Goal: Use online tool/utility: Utilize a website feature to perform a specific function

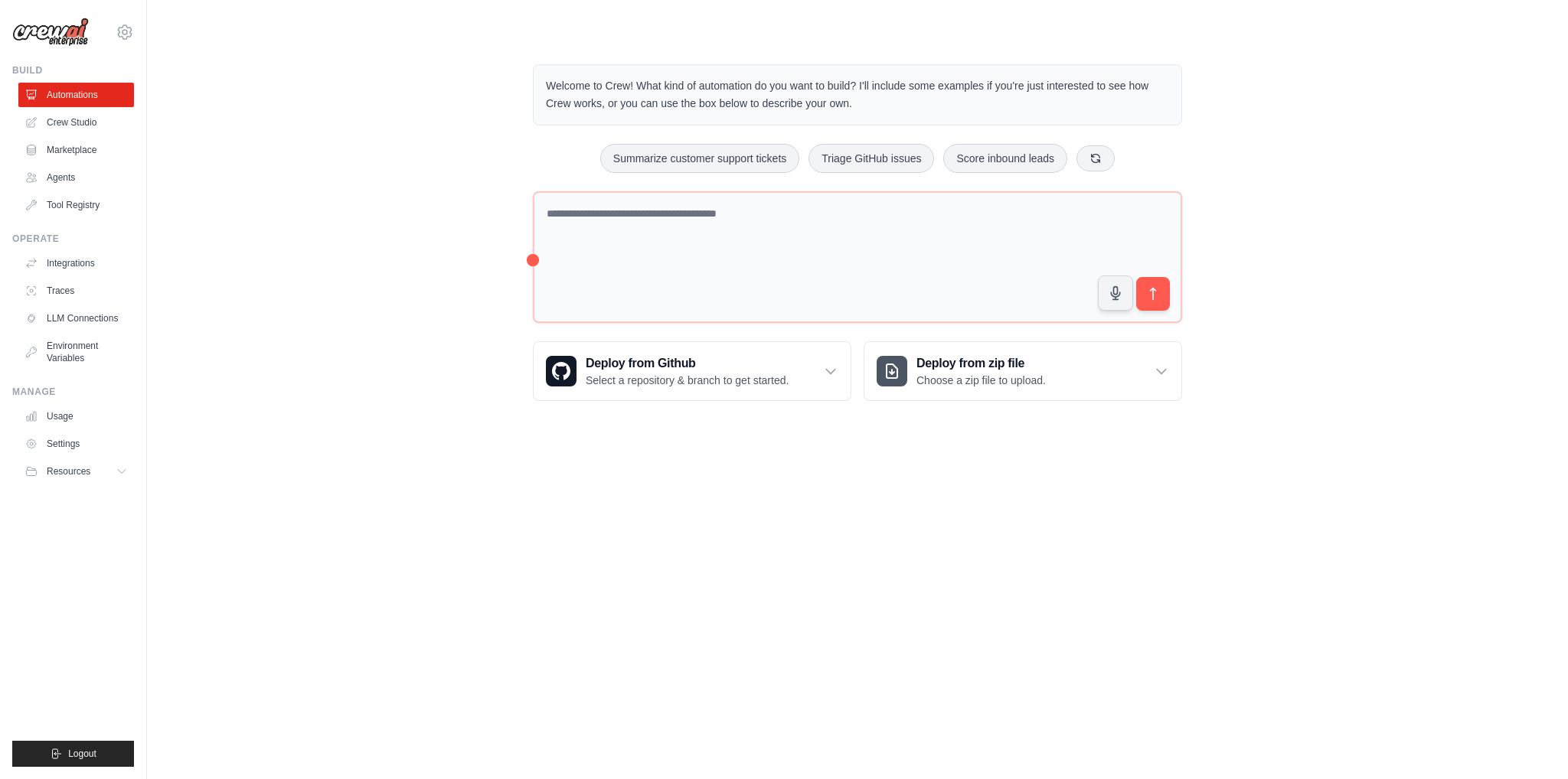
click at [447, 243] on div "Welcome to Crew! What kind of automation do you want to build? I'll include som…" at bounding box center [857, 232] width 1373 height 386
click at [803, 267] on textarea at bounding box center [857, 258] width 649 height 132
click at [871, 166] on button "Triage GitHub issues" at bounding box center [871, 158] width 126 height 29
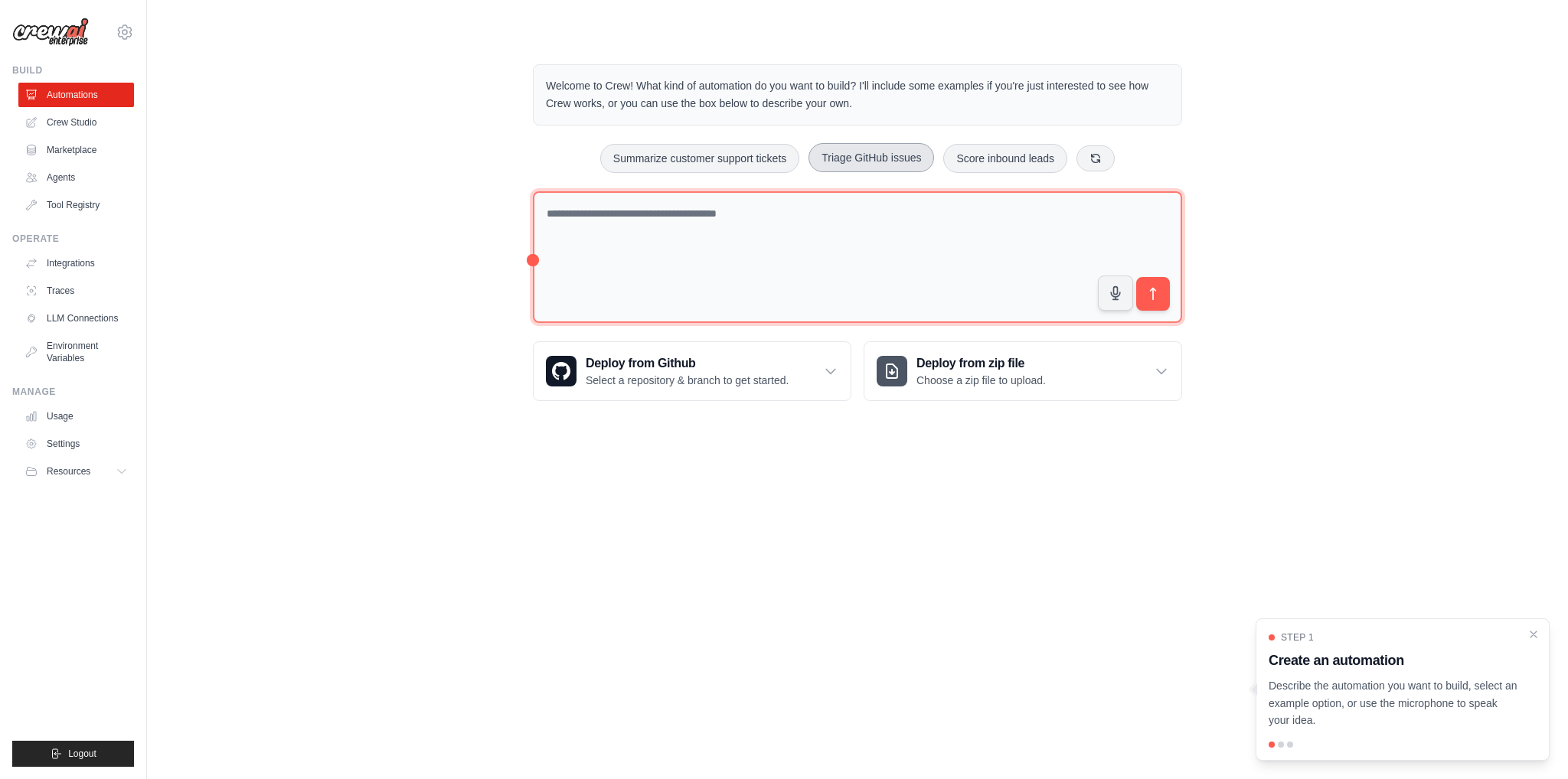
type textarea "**********"
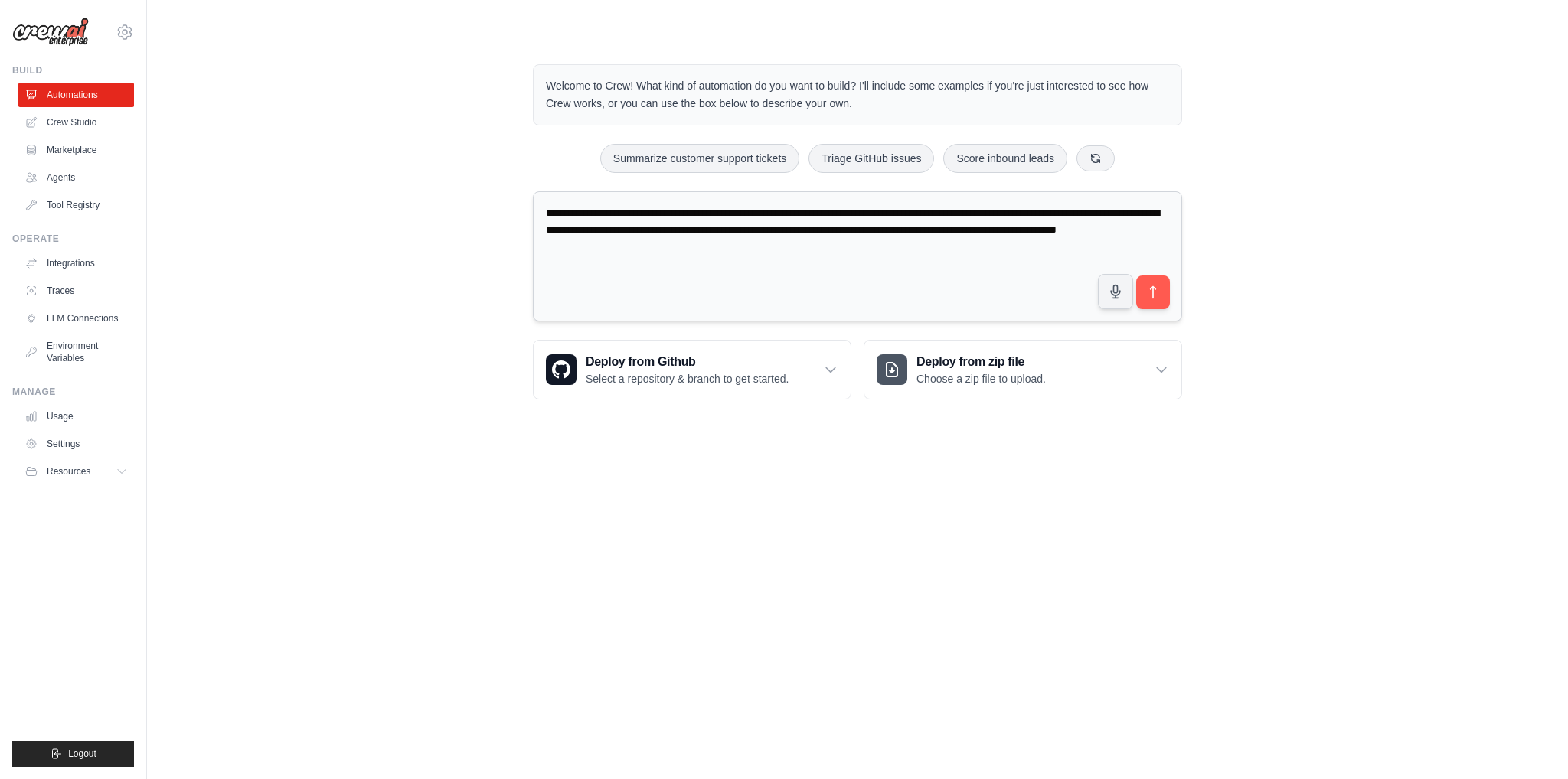
drag, startPoint x: 818, startPoint y: 242, endPoint x: 542, endPoint y: 212, distance: 277.6
click at [542, 212] on textarea "**********" at bounding box center [857, 257] width 649 height 131
click at [1161, 286] on button "submit" at bounding box center [1154, 292] width 35 height 35
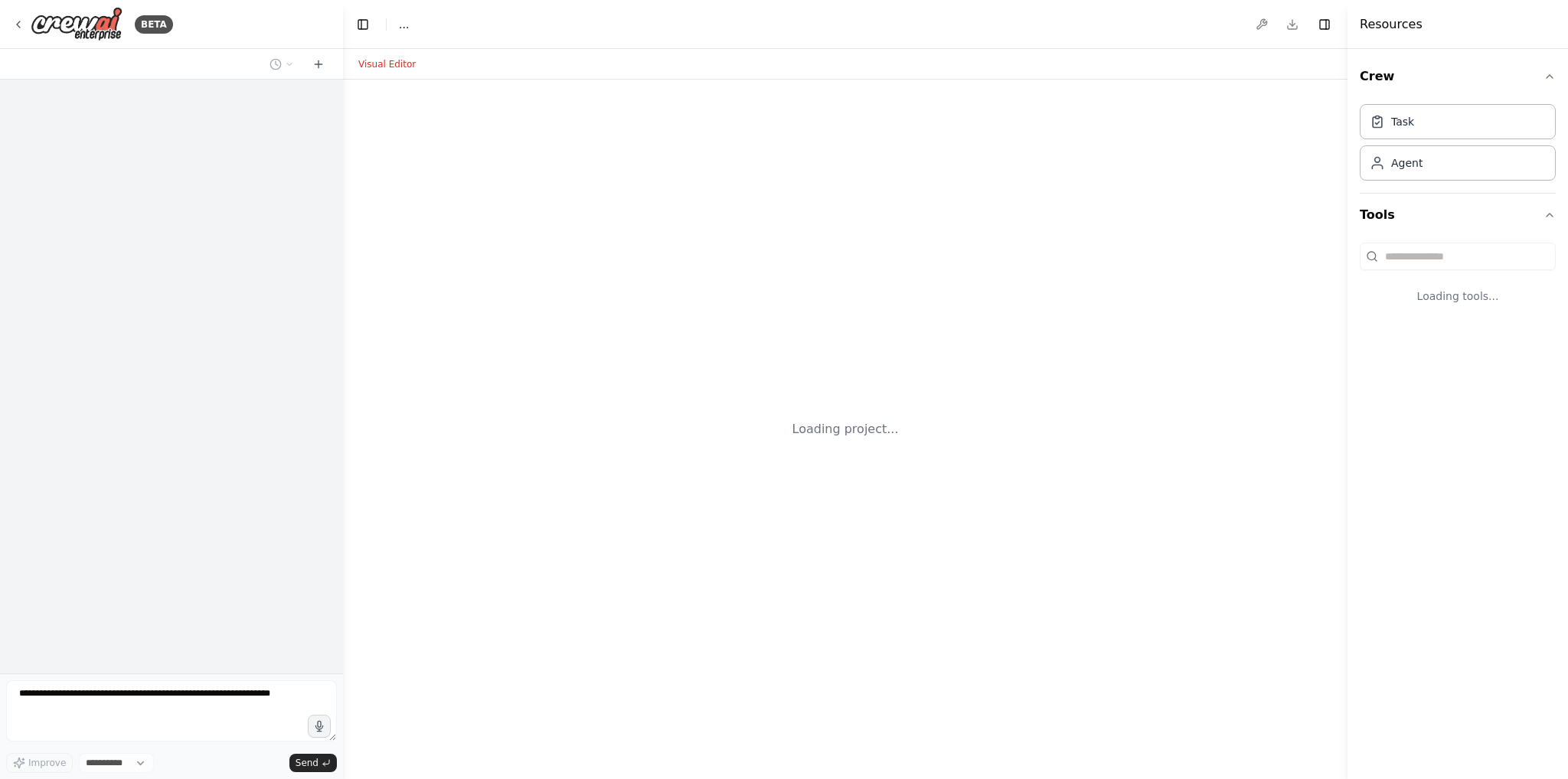
select select "****"
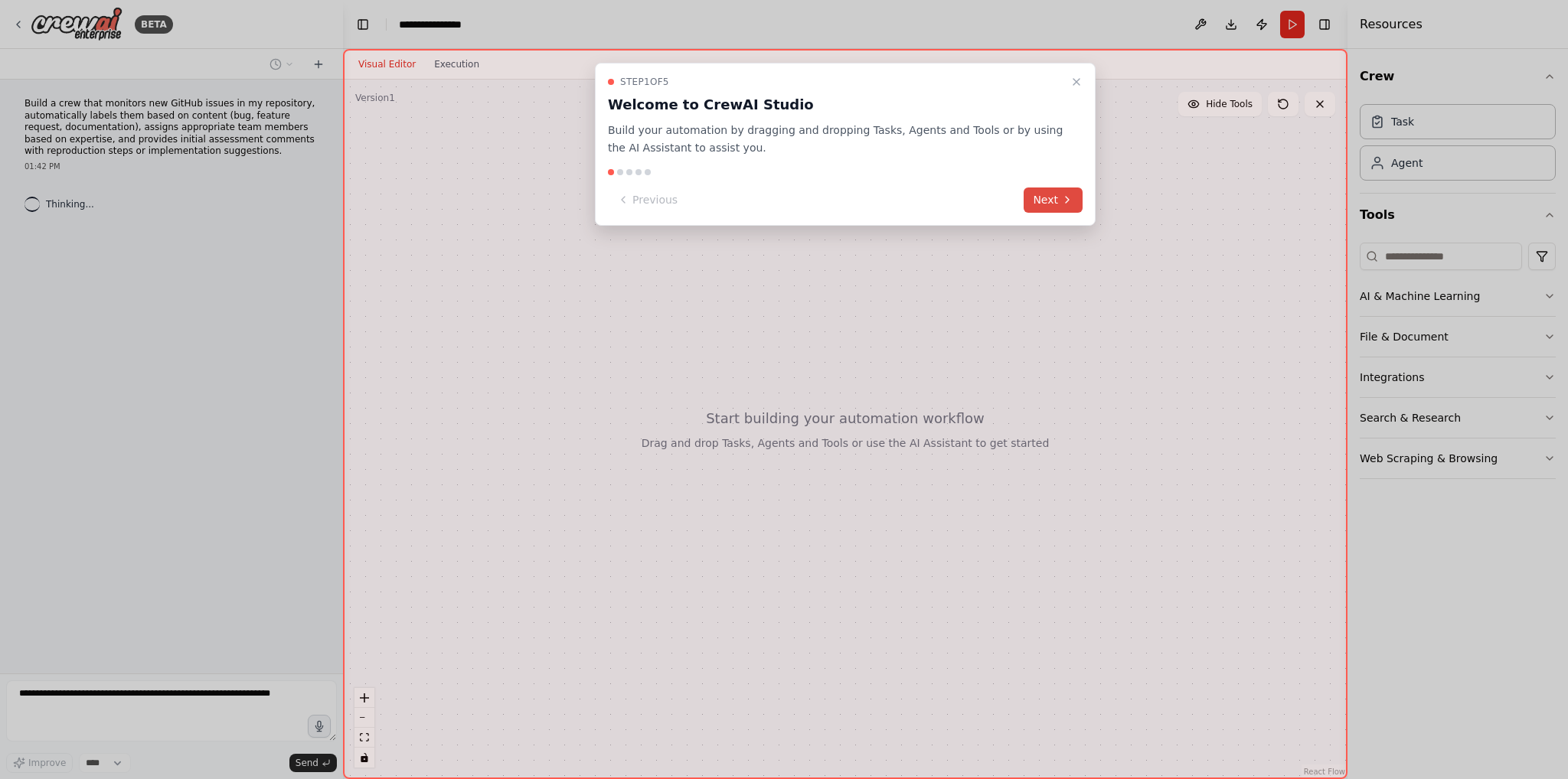
click at [1063, 196] on icon at bounding box center [1067, 199] width 12 height 12
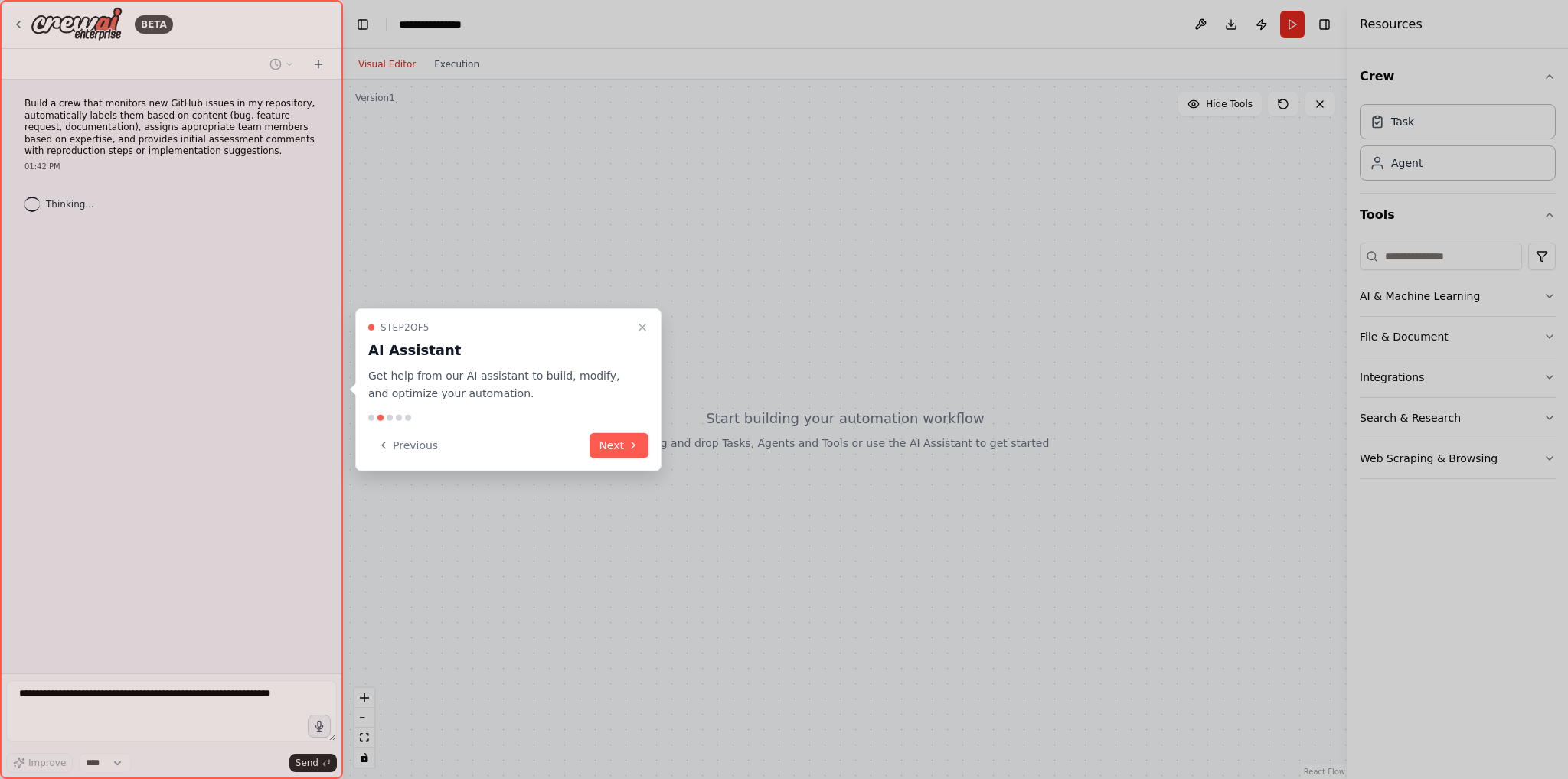
click at [645, 455] on button "Next" at bounding box center [619, 445] width 59 height 26
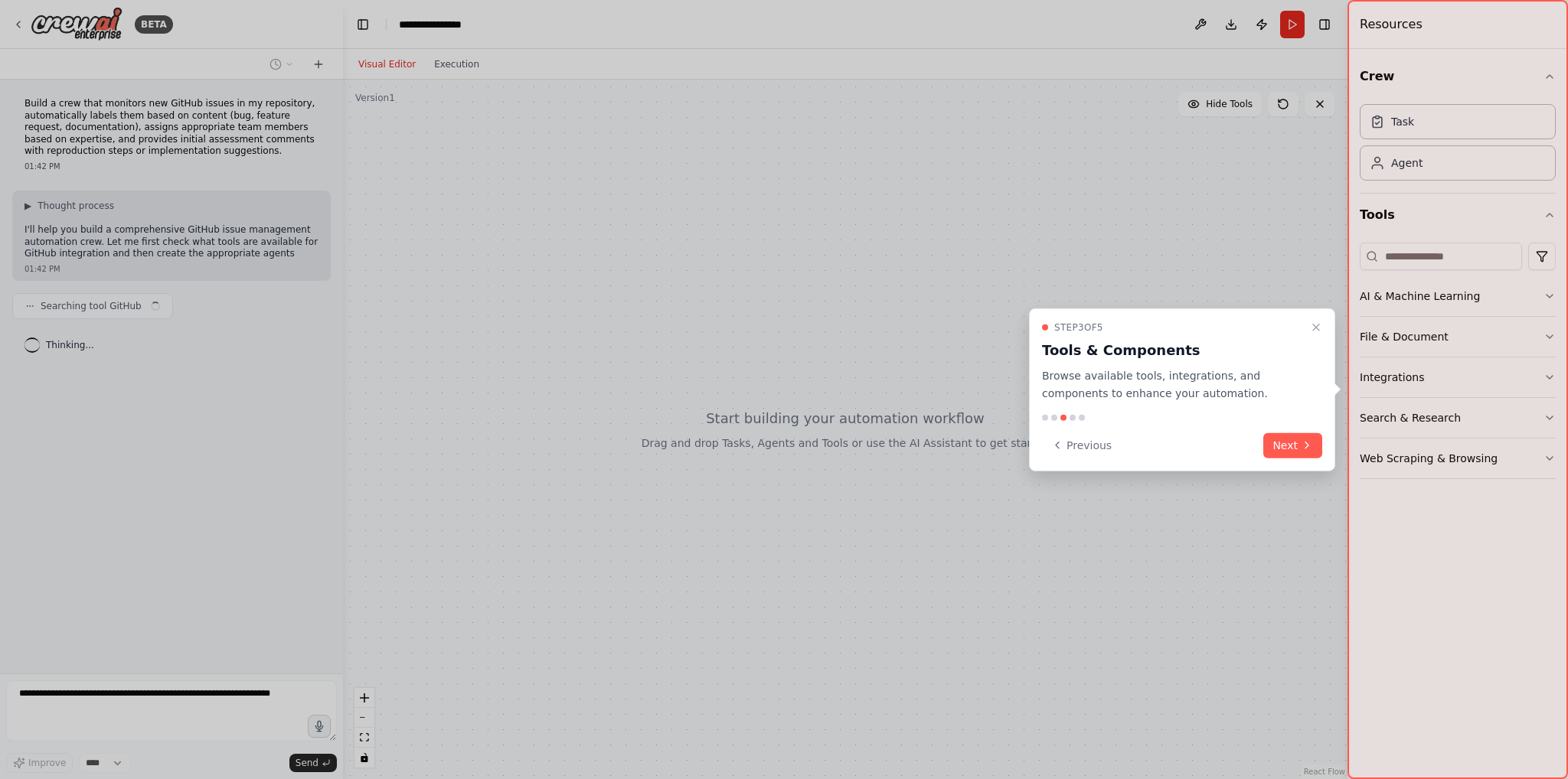
click at [1285, 434] on button "Next" at bounding box center [1293, 445] width 59 height 26
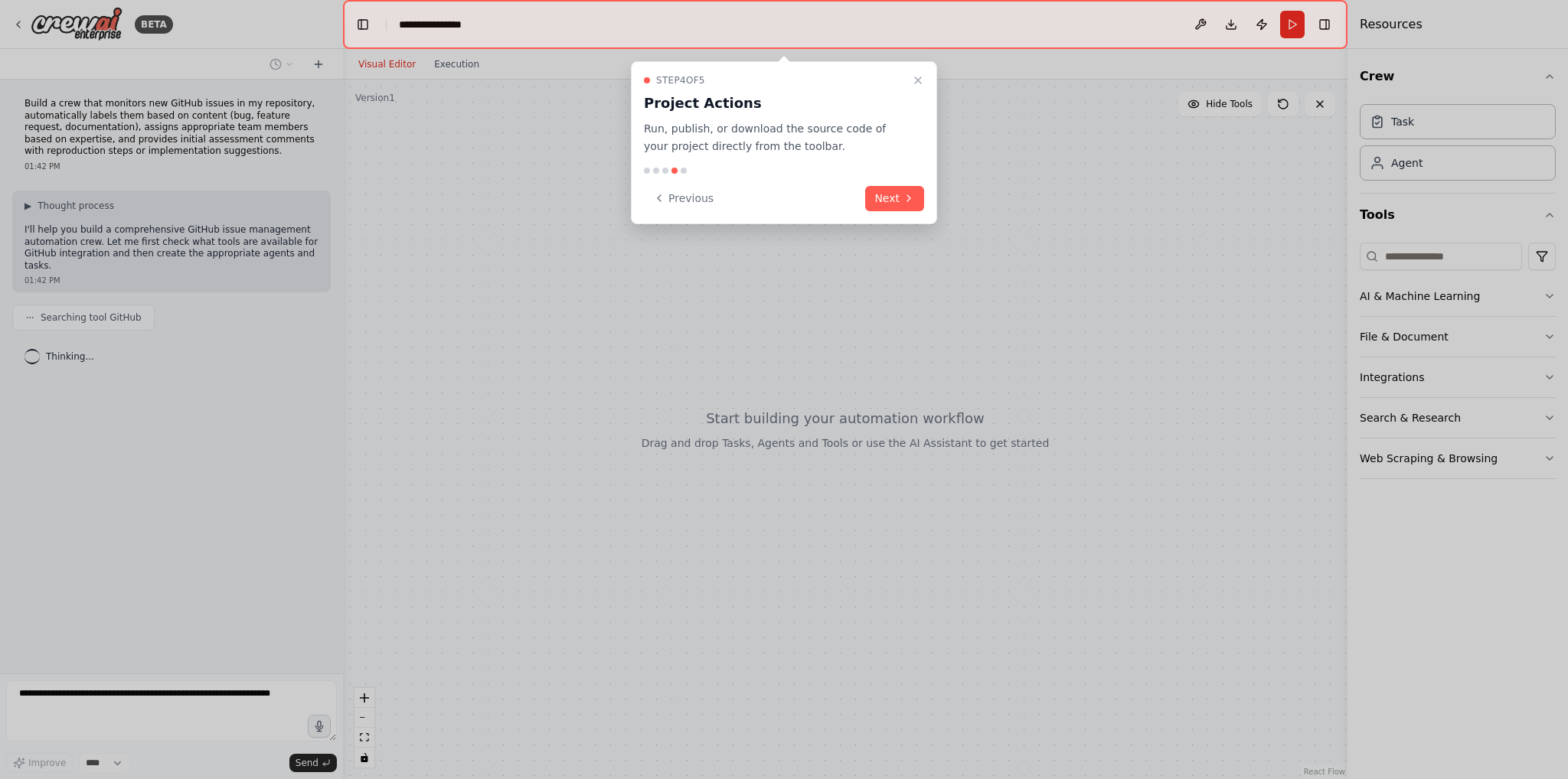
click at [891, 192] on button "Next" at bounding box center [895, 199] width 59 height 26
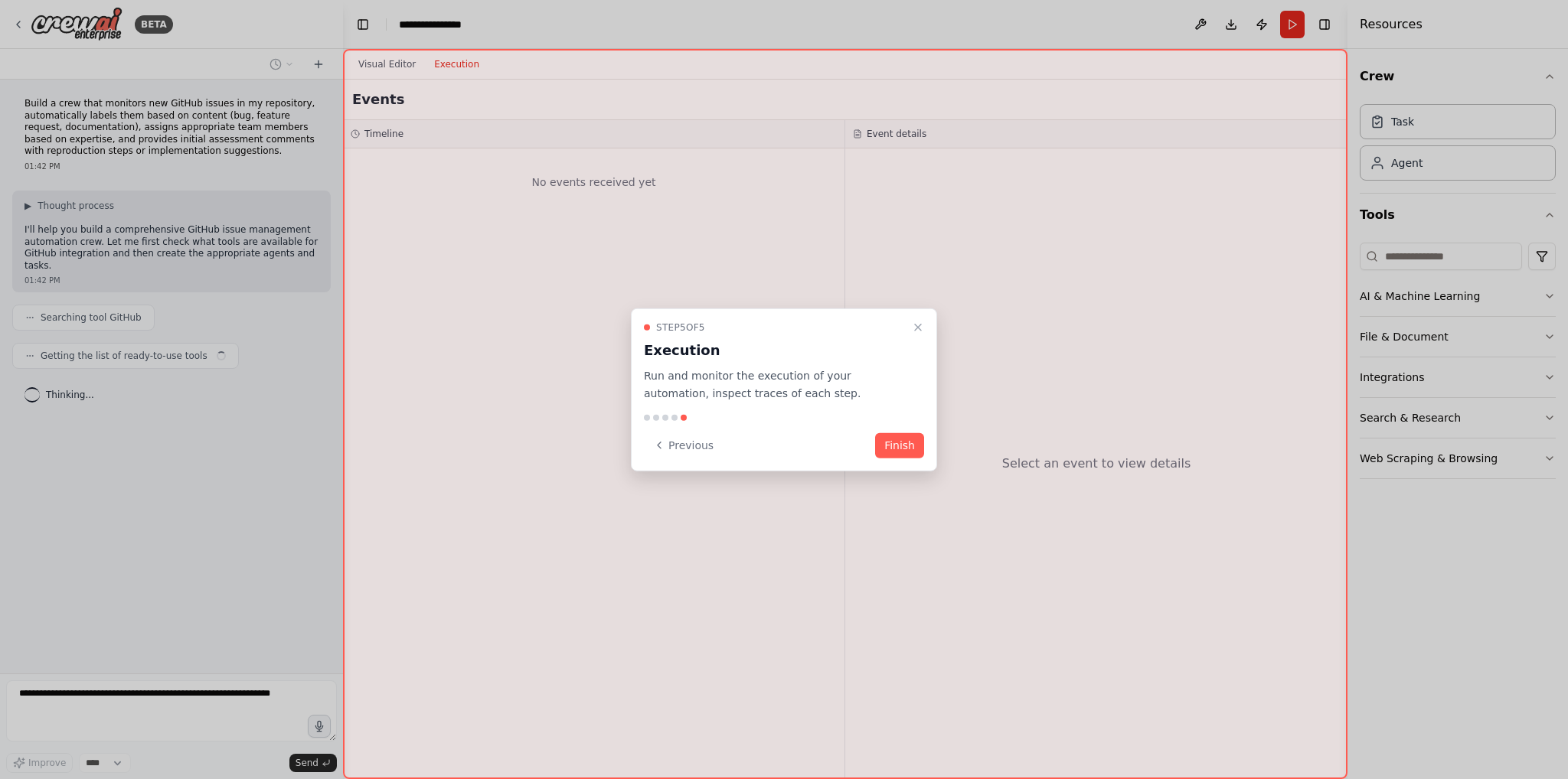
click at [891, 431] on div "Step 5 of 5 Execution Run and monitor the execution of your automation, inspect…" at bounding box center [784, 390] width 306 height 163
click at [893, 440] on button "Finish" at bounding box center [900, 445] width 49 height 26
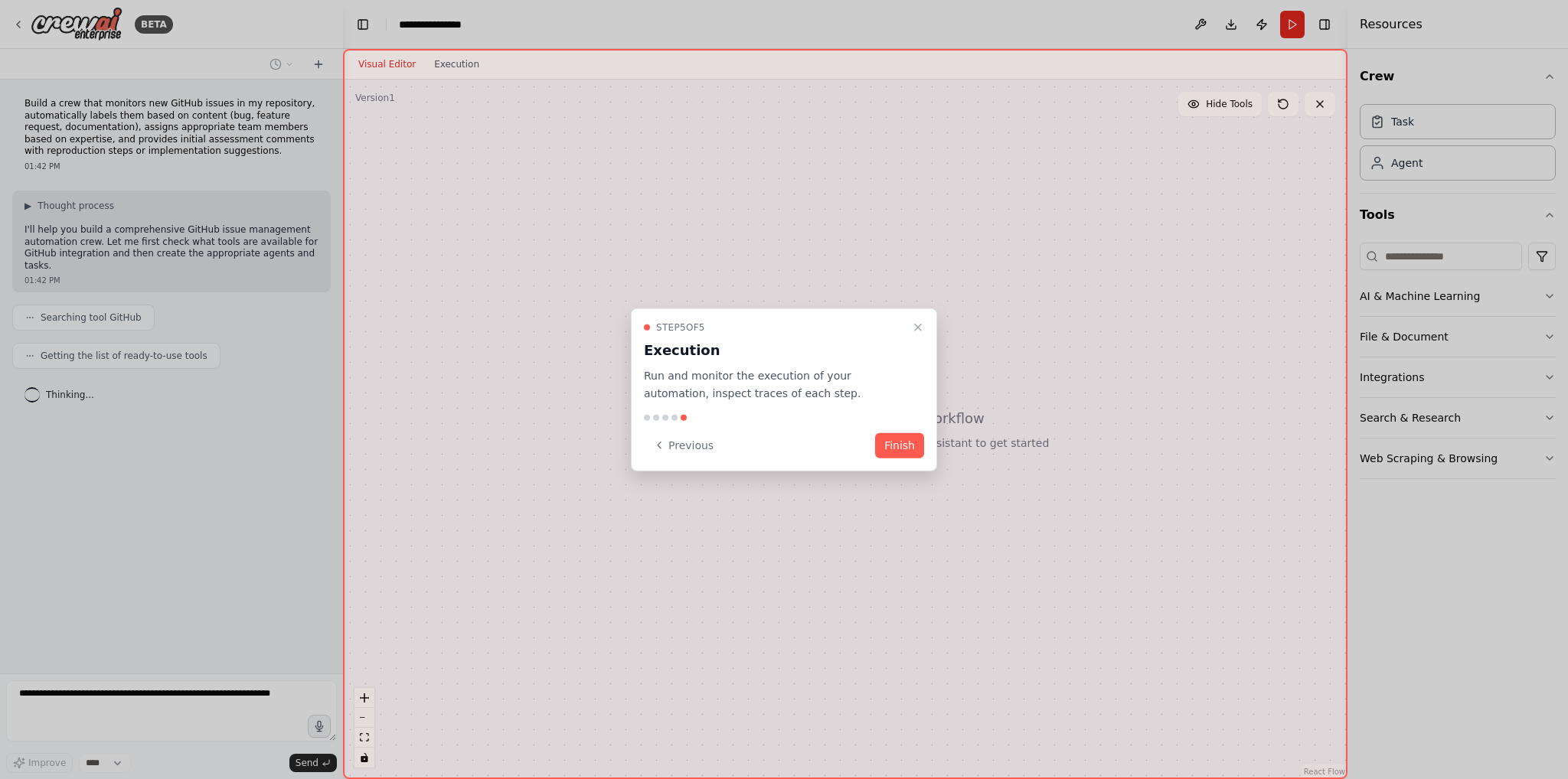
click at [898, 437] on button "Finish" at bounding box center [900, 445] width 49 height 26
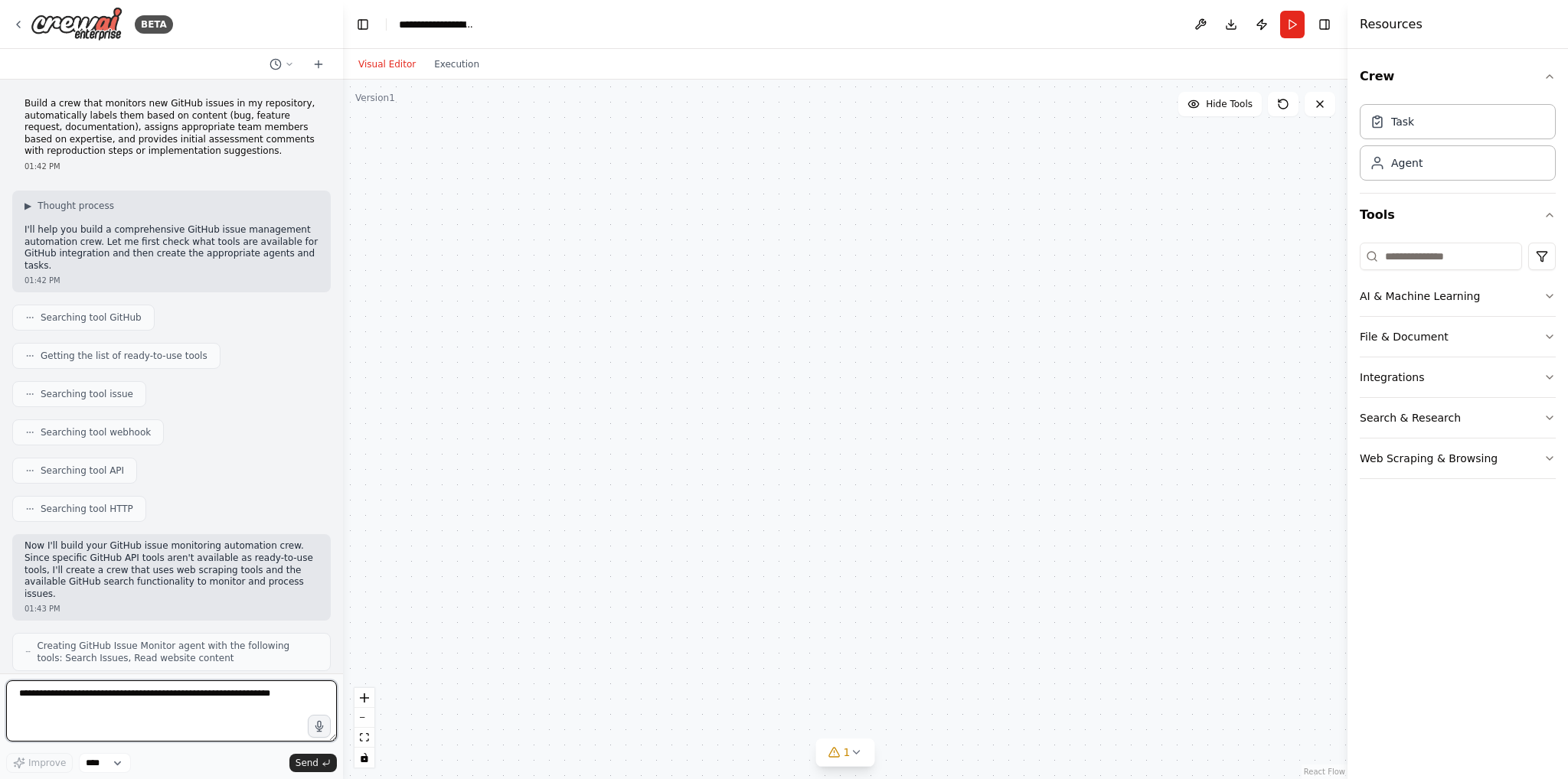
scroll to position [1434, 0]
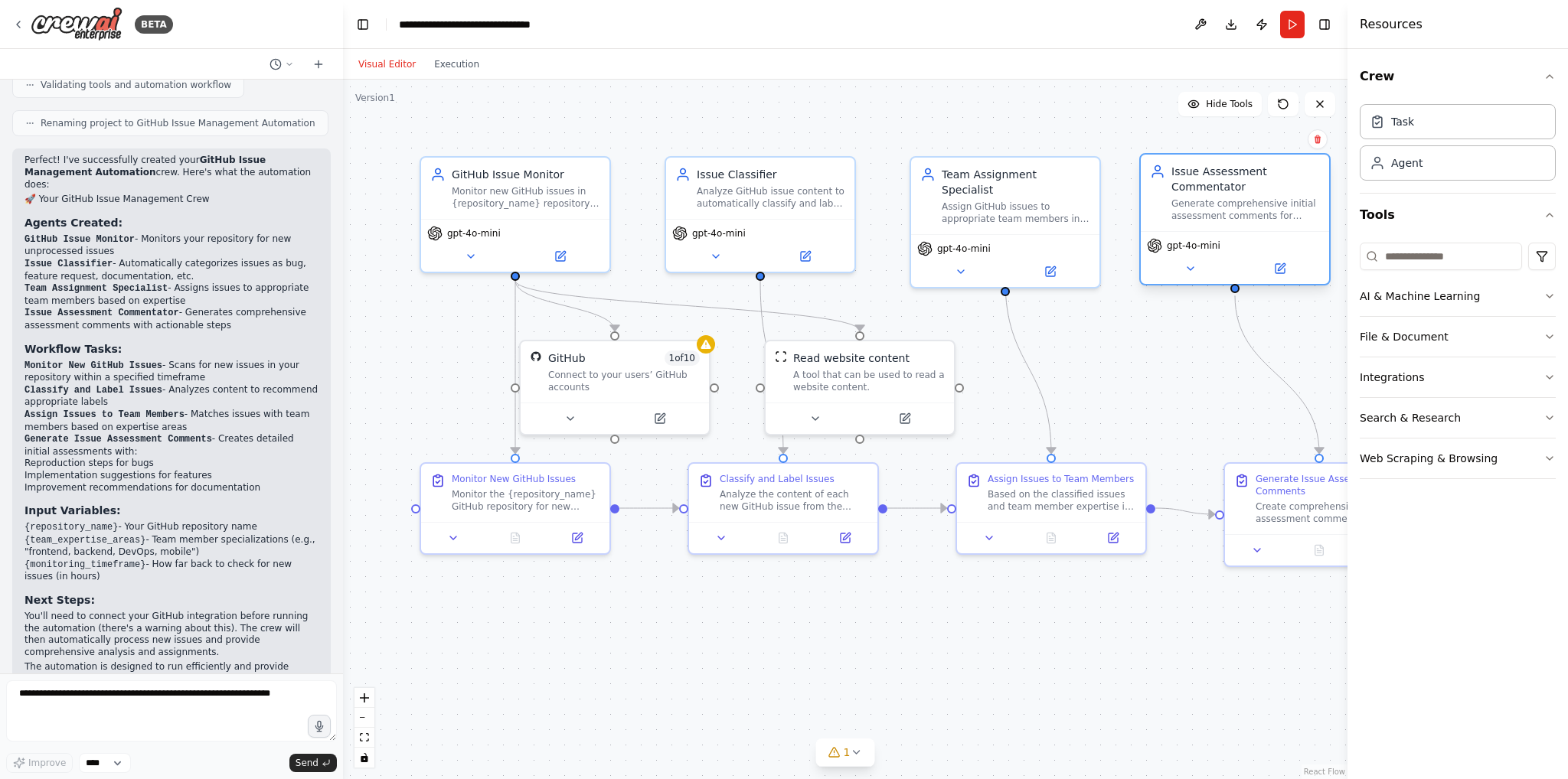
click at [1222, 252] on div "gpt-4o-mini" at bounding box center [1235, 246] width 176 height 16
click at [1226, 237] on div "gpt-4o-mini" at bounding box center [1234, 258] width 188 height 53
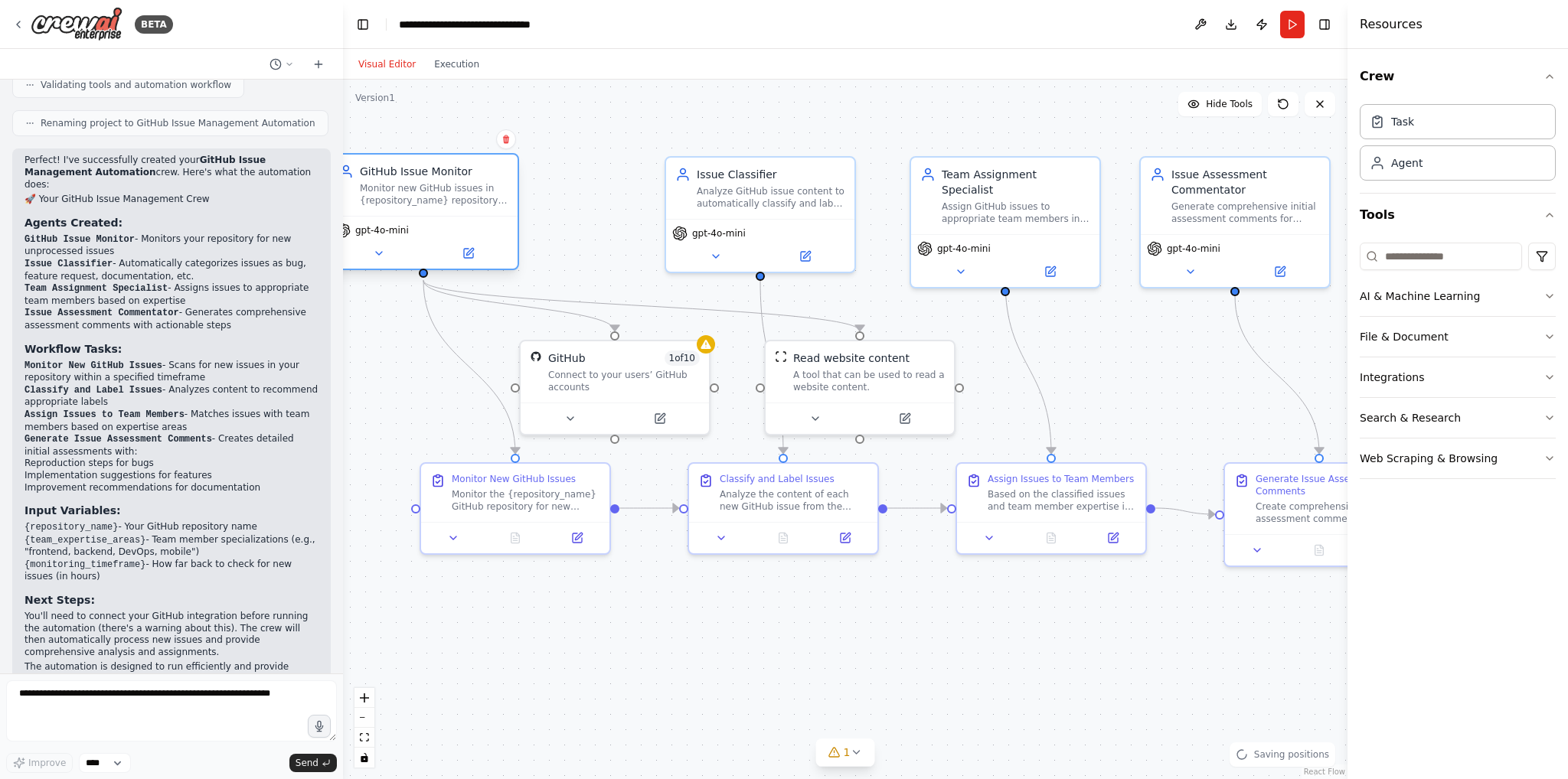
drag, startPoint x: 532, startPoint y: 219, endPoint x: 444, endPoint y: 212, distance: 88.3
click at [444, 212] on div "GitHub Issue Monitor Monitor new GitHub issues in {repository_name} repository …" at bounding box center [423, 212] width 192 height 117
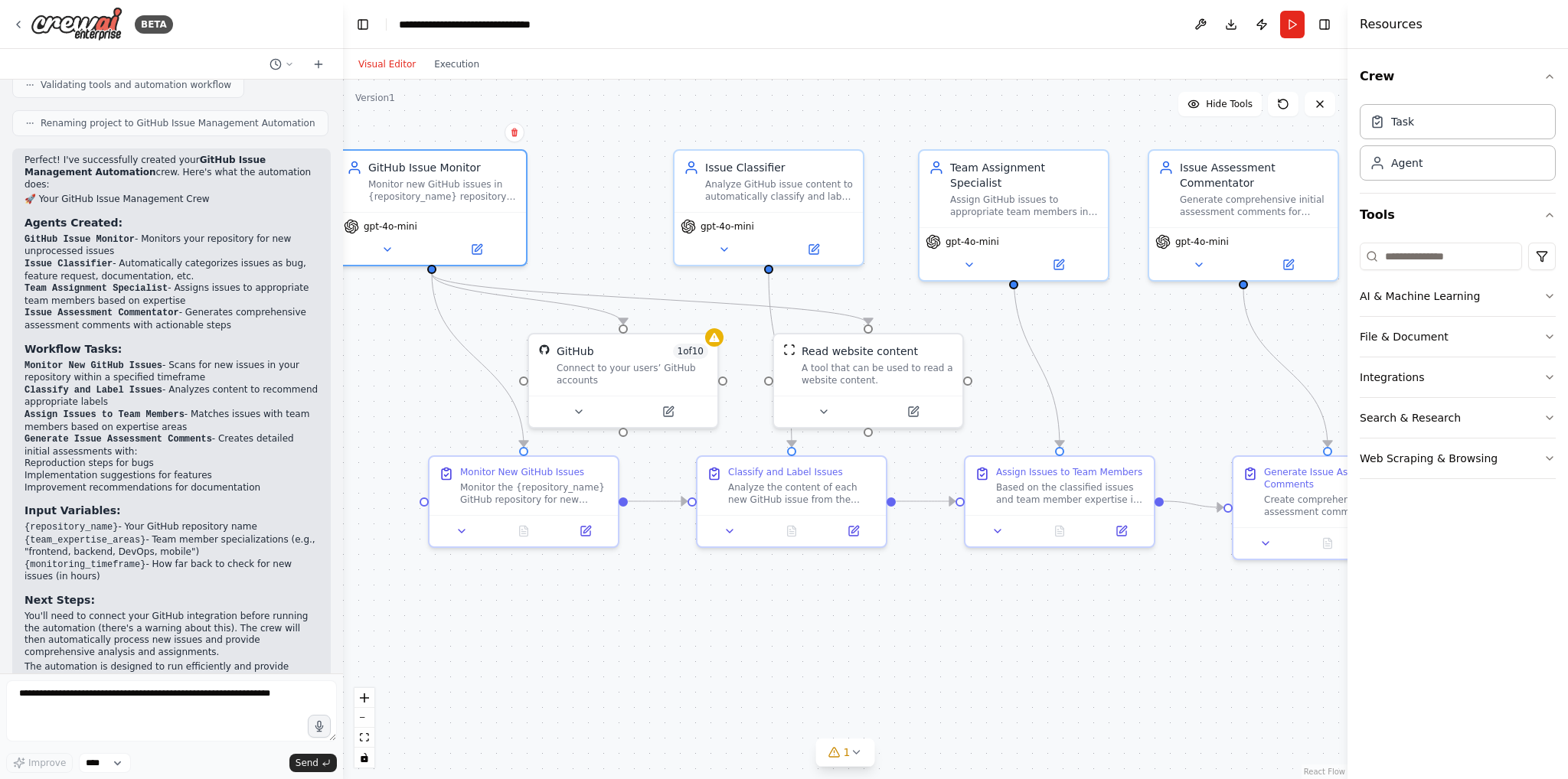
drag, startPoint x: 559, startPoint y: 195, endPoint x: 680, endPoint y: 156, distance: 127.1
click at [680, 156] on div ".deletable-edge-delete-btn { width: 20px; height: 20px; border: 0px solid #ffff…" at bounding box center [845, 429] width 1005 height 699
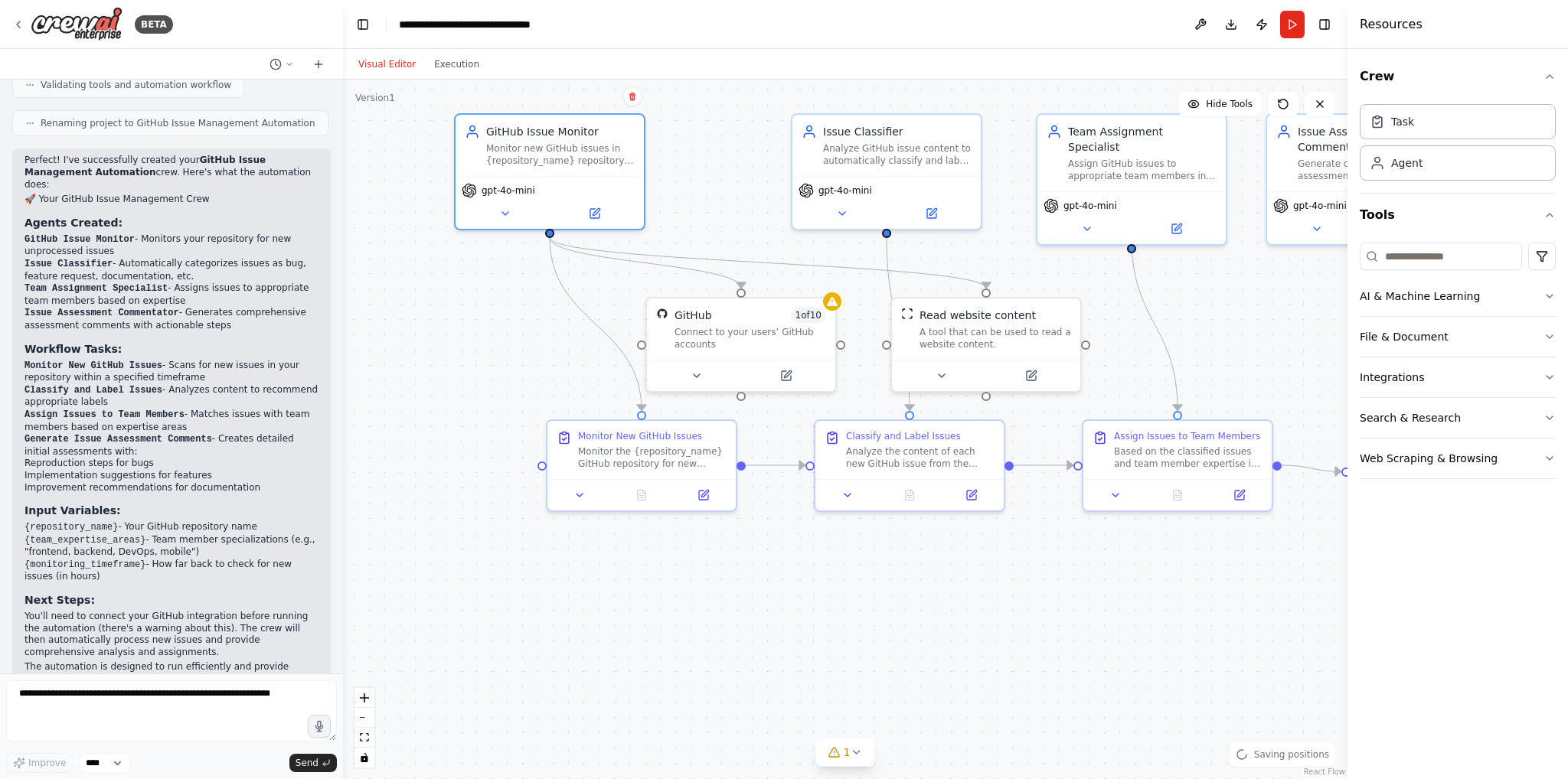
drag, startPoint x: 423, startPoint y: 355, endPoint x: 541, endPoint y: 339, distance: 119.1
click at [506, 342] on div ".deletable-edge-delete-btn { width: 20px; height: 20px; border: 0px solid #ffff…" at bounding box center [845, 429] width 1005 height 699
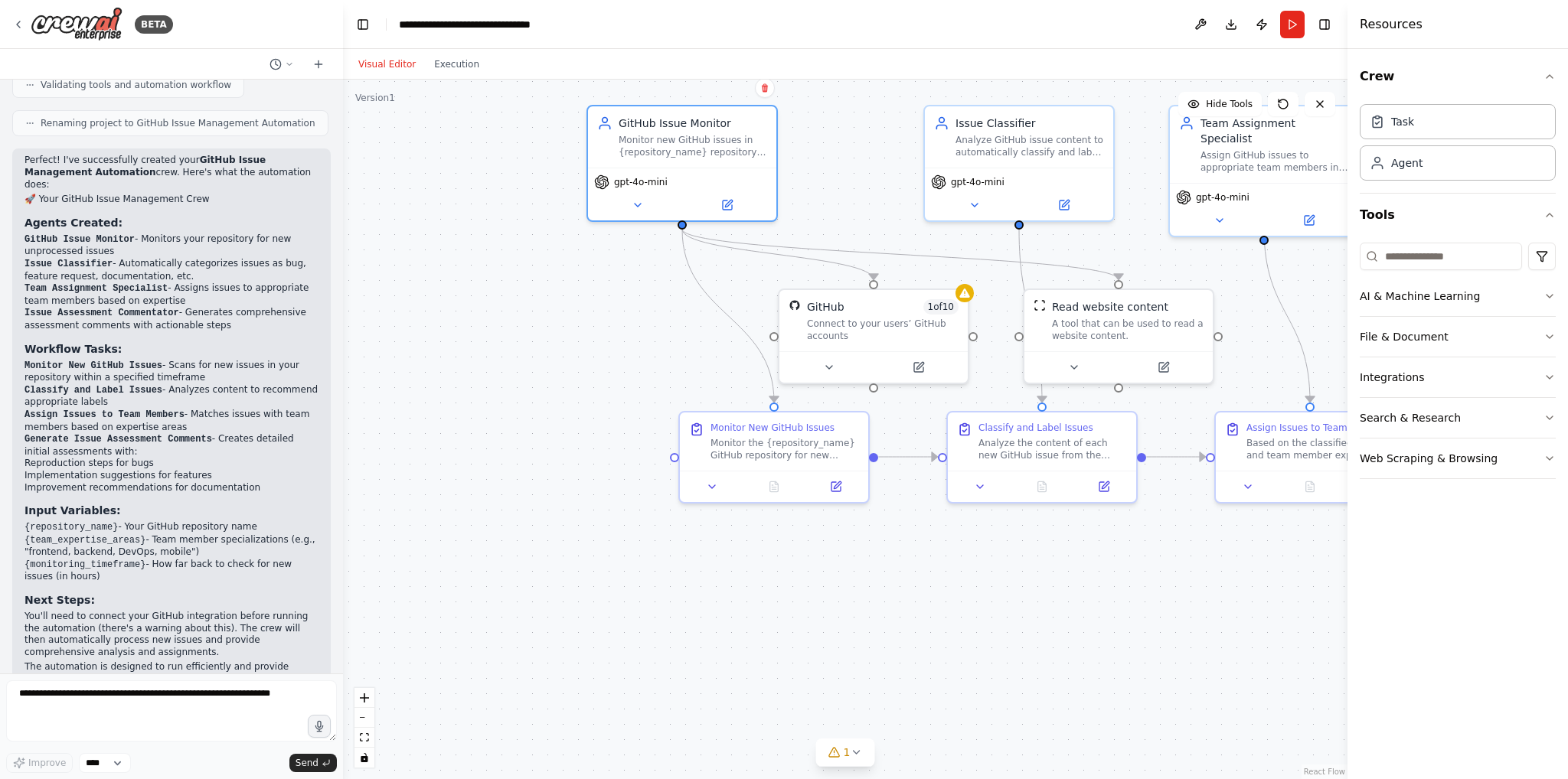
drag, startPoint x: 540, startPoint y: 337, endPoint x: 602, endPoint y: 335, distance: 62.0
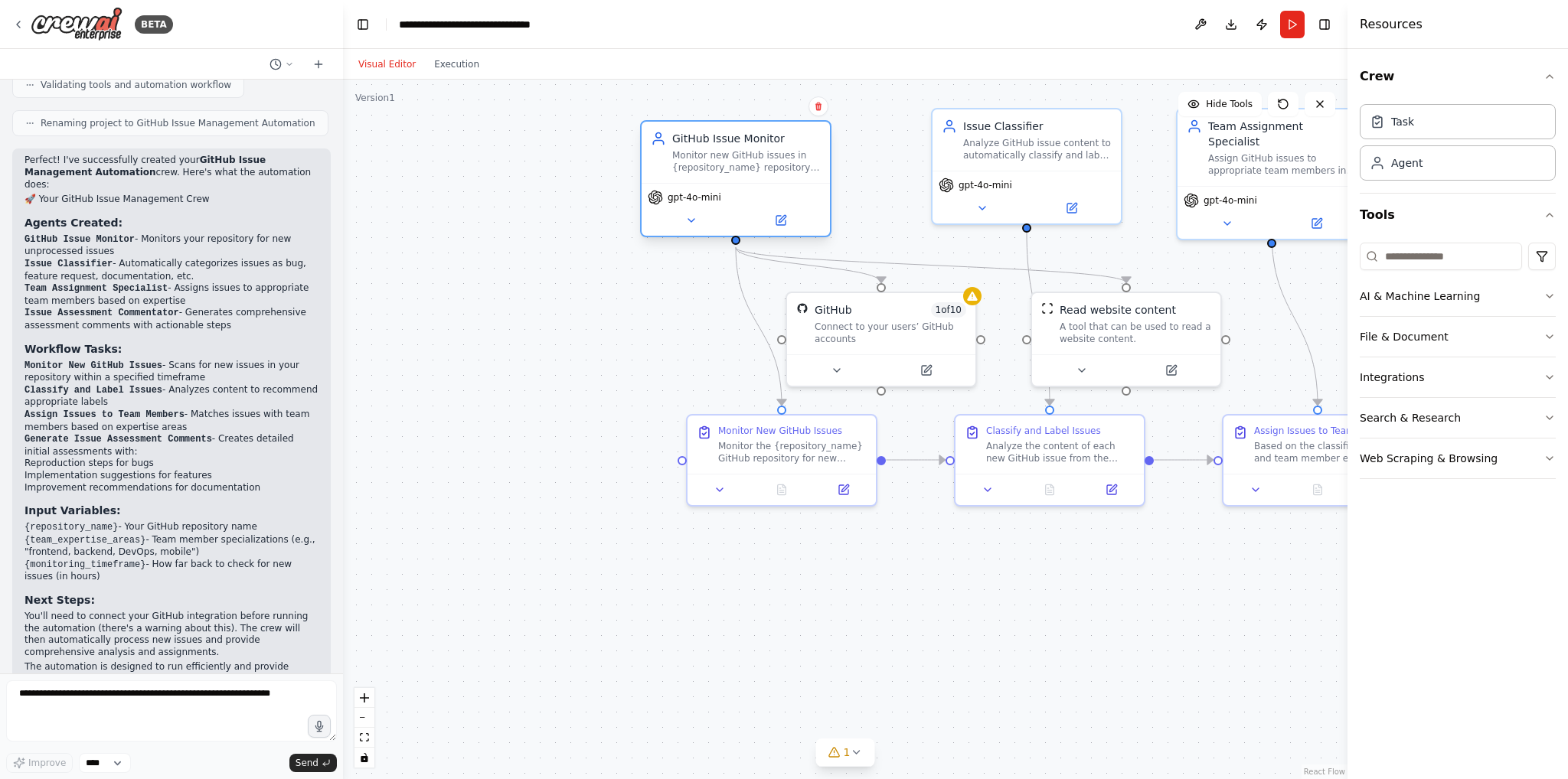
drag, startPoint x: 657, startPoint y: 188, endPoint x: 701, endPoint y: 197, distance: 44.9
click at [701, 197] on span "gpt-4o-mini" at bounding box center [694, 197] width 53 height 12
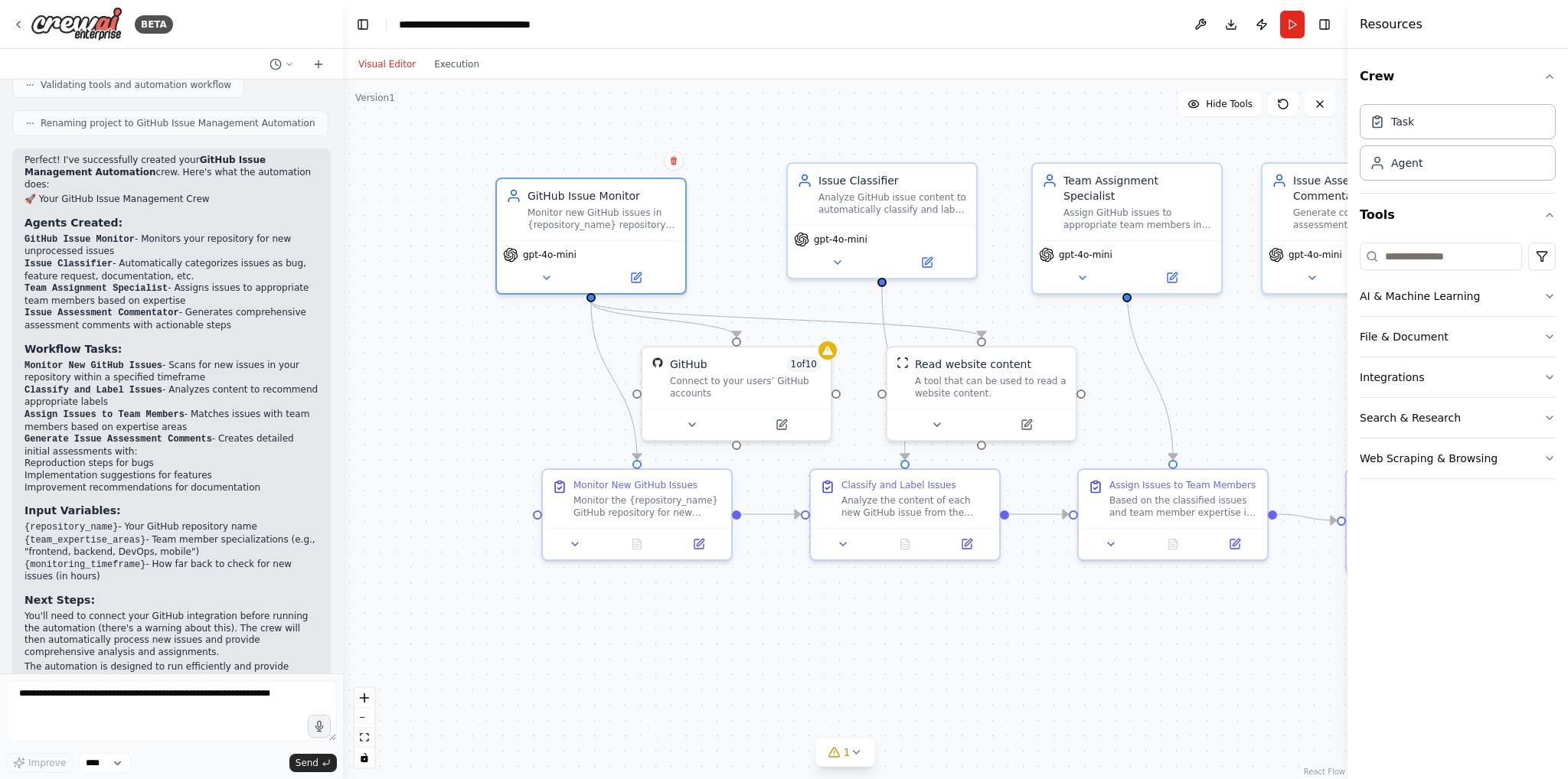
drag, startPoint x: 573, startPoint y: 291, endPoint x: 425, endPoint y: 356, distance: 161.6
click at [422, 356] on div ".deletable-edge-delete-btn { width: 20px; height: 20px; border: 0px solid #ffff…" at bounding box center [845, 429] width 1005 height 699
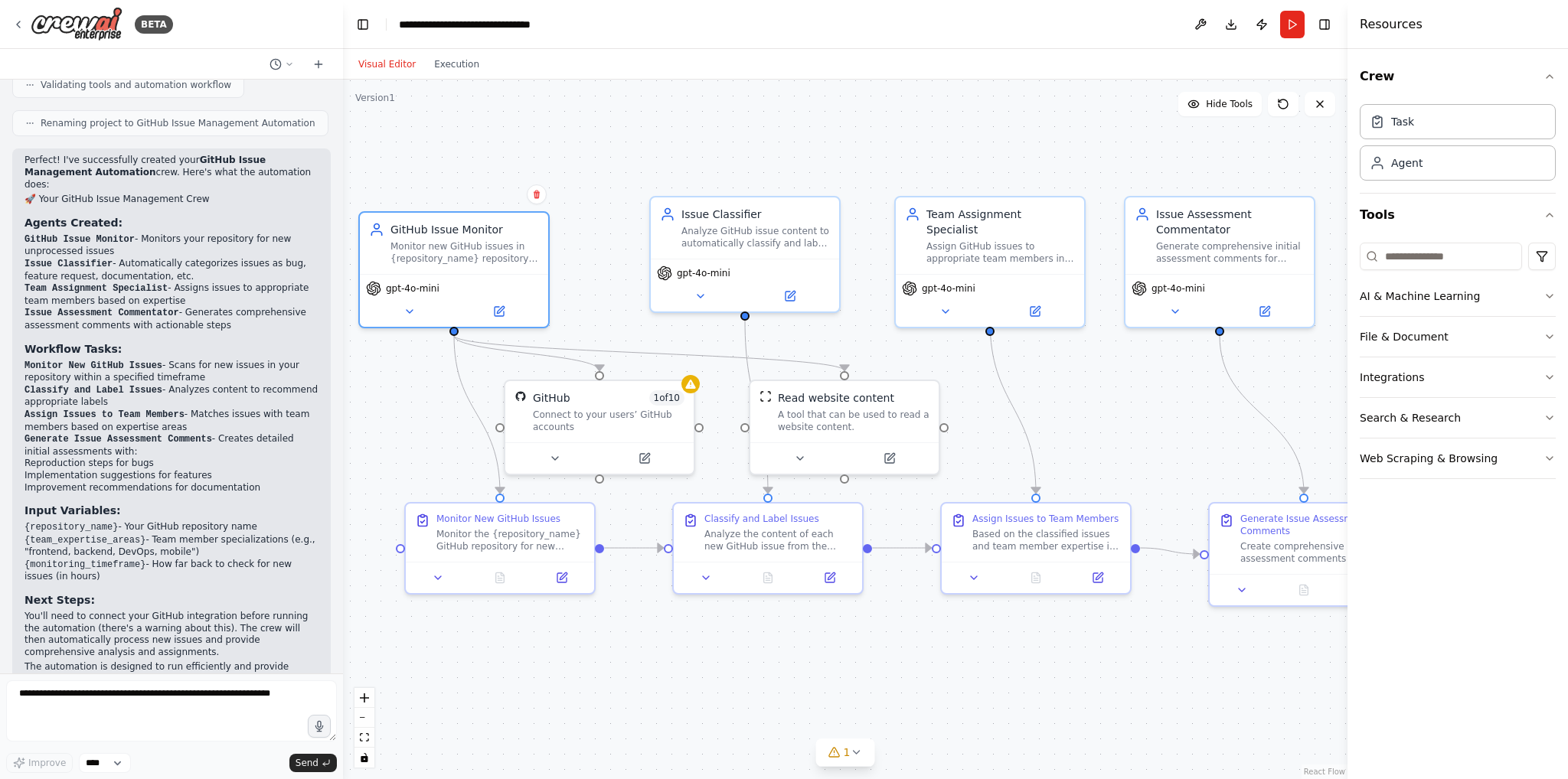
drag, startPoint x: 709, startPoint y: 332, endPoint x: 671, endPoint y: 335, distance: 38.1
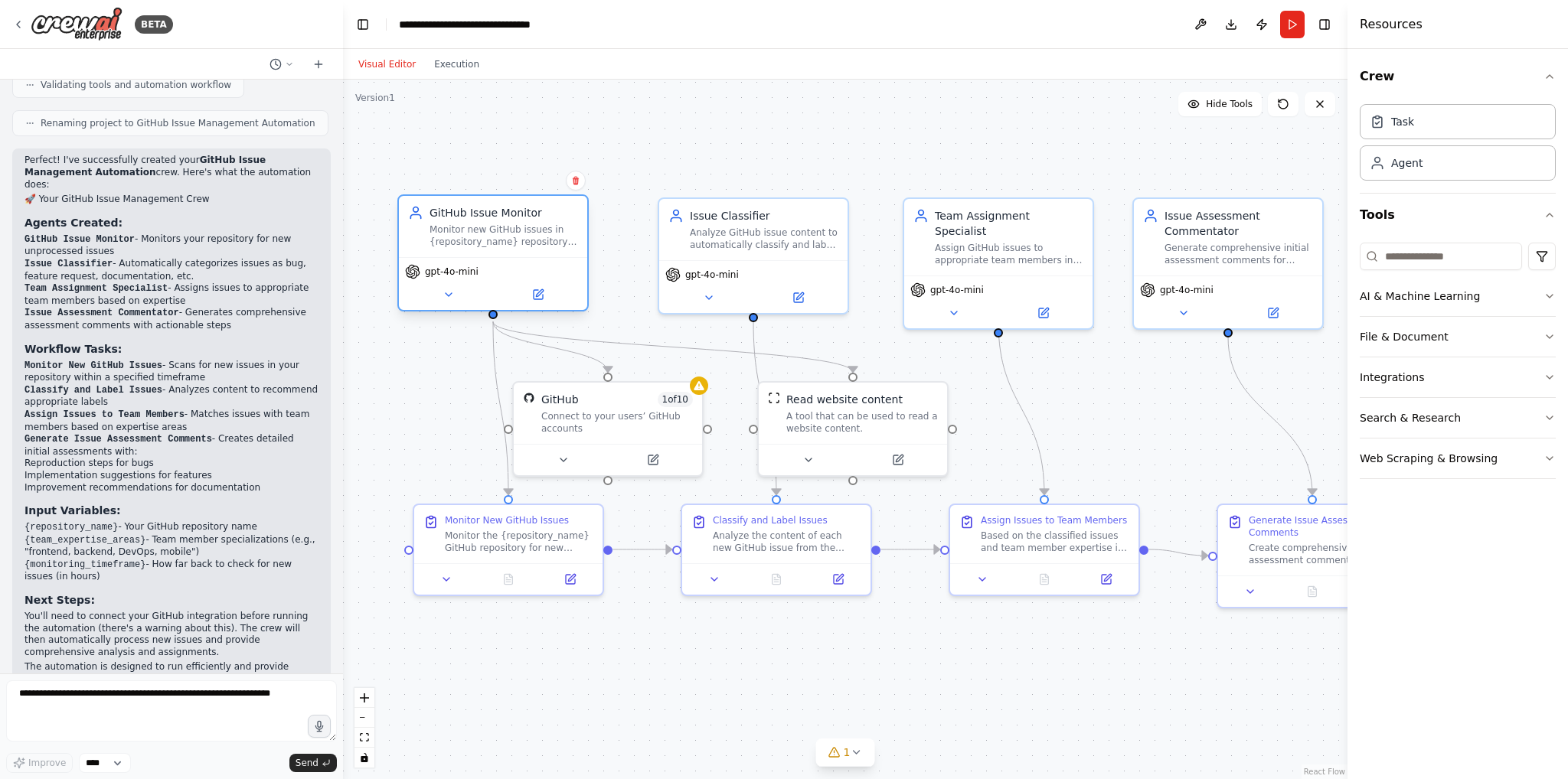
drag, startPoint x: 506, startPoint y: 280, endPoint x: 535, endPoint y: 266, distance: 32.2
click at [535, 266] on div "gpt-4o-mini" at bounding box center [493, 271] width 176 height 16
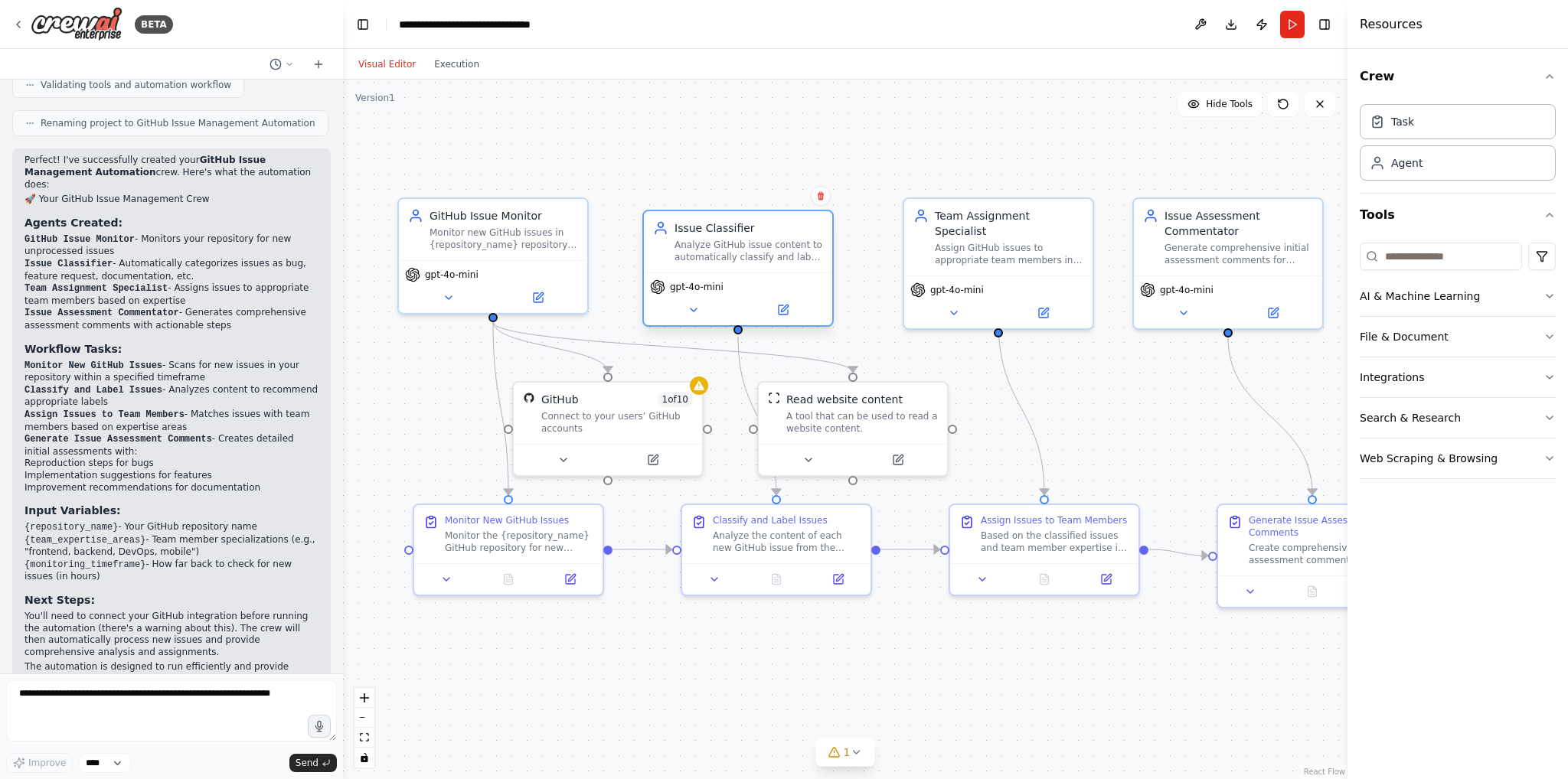
drag, startPoint x: 742, startPoint y: 257, endPoint x: 729, endPoint y: 264, distance: 14.8
click at [729, 264] on div "Issue Classifier Analyze GitHub issue content to automatically classify and lab…" at bounding box center [738, 269] width 192 height 117
click at [438, 81] on div ".deletable-edge-delete-btn { width: 20px; height: 20px; border: 0px solid #ffff…" at bounding box center [845, 429] width 1005 height 699
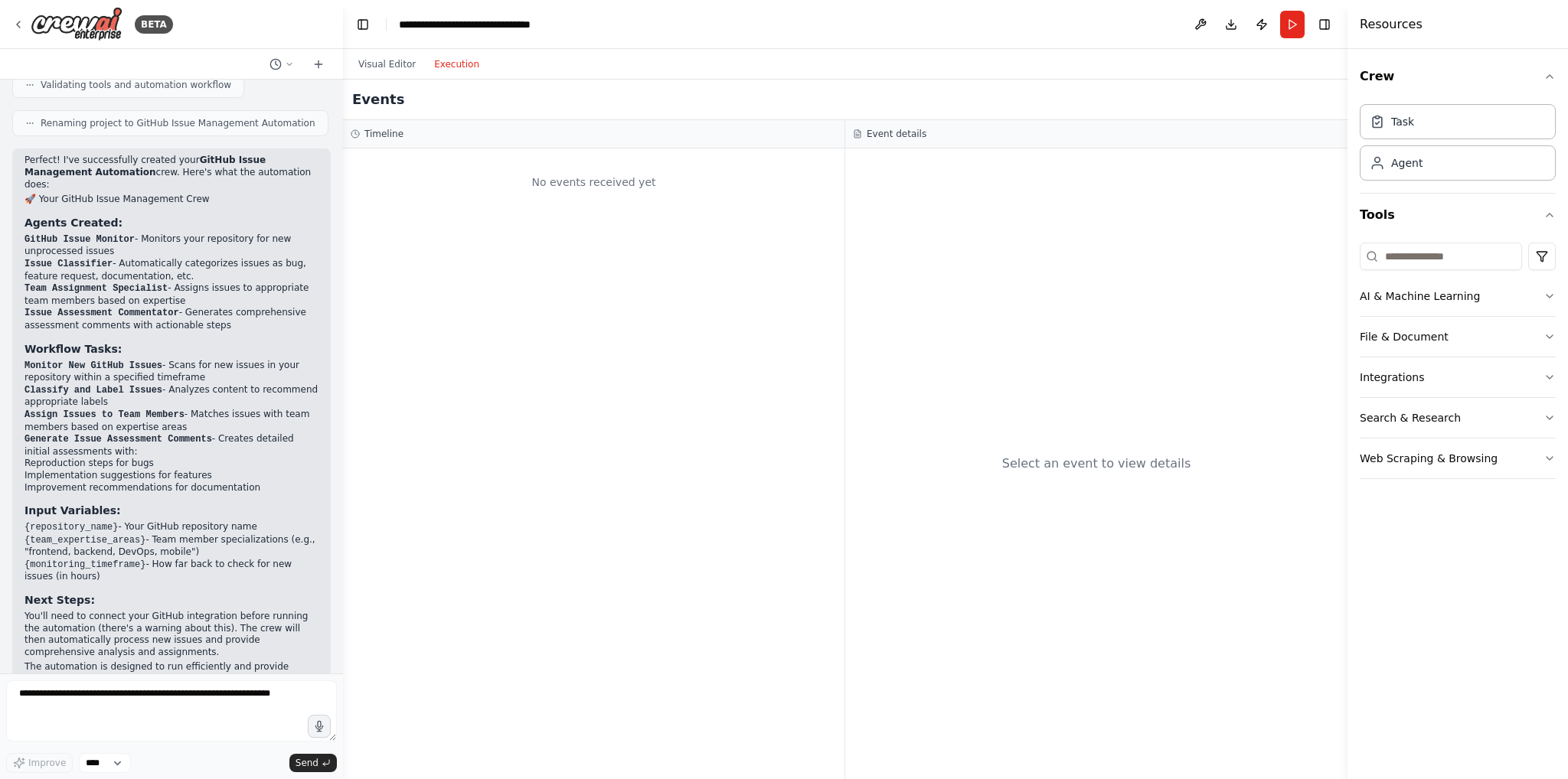
click at [444, 68] on button "Execution" at bounding box center [457, 64] width 63 height 18
click at [374, 62] on button "Visual Editor" at bounding box center [387, 64] width 76 height 18
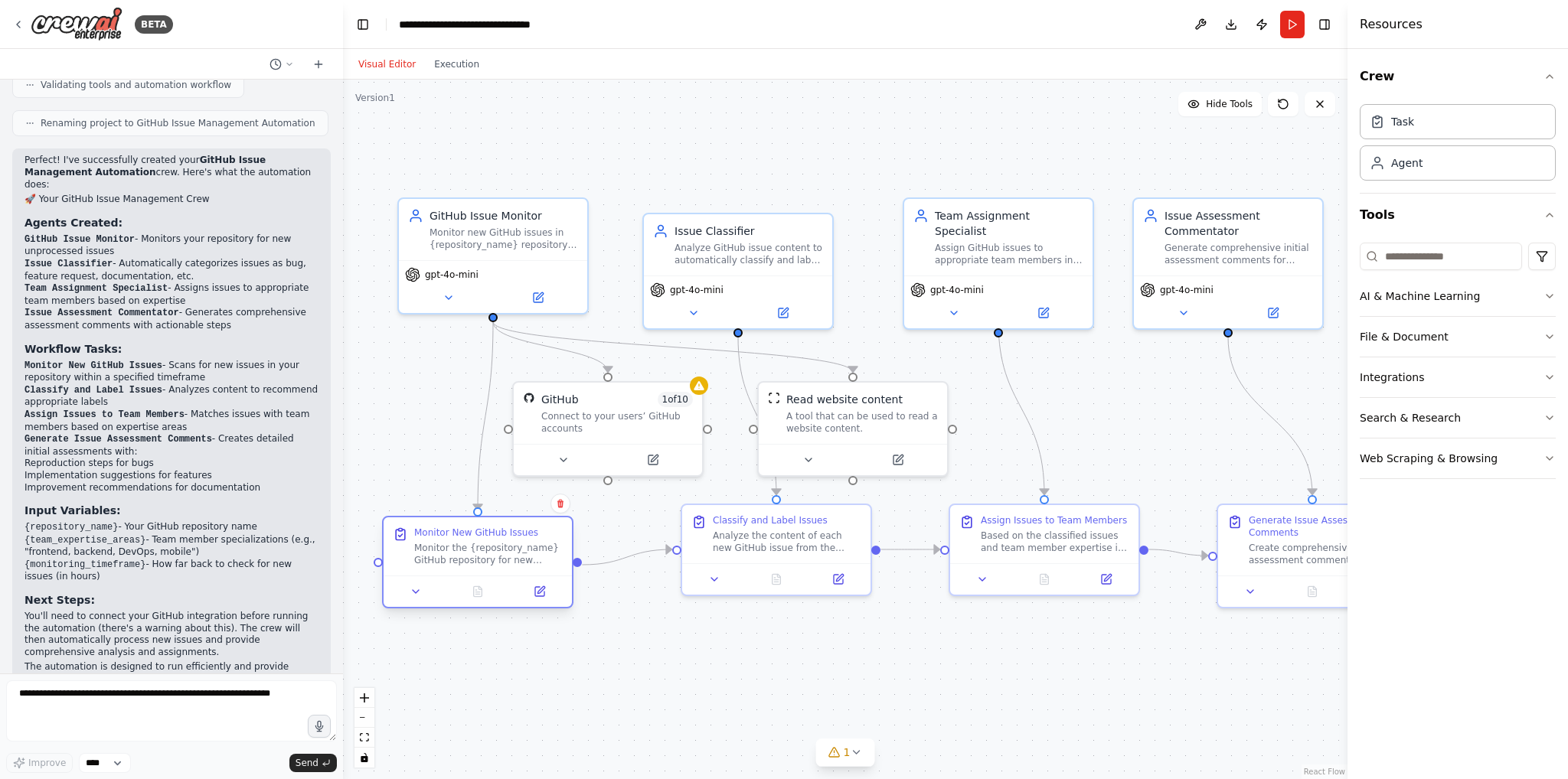
drag, startPoint x: 483, startPoint y: 532, endPoint x: 457, endPoint y: 556, distance: 35.4
click at [457, 556] on div "Monitor the {repository_name} GitHub repository for new issues created within t…" at bounding box center [489, 554] width 149 height 25
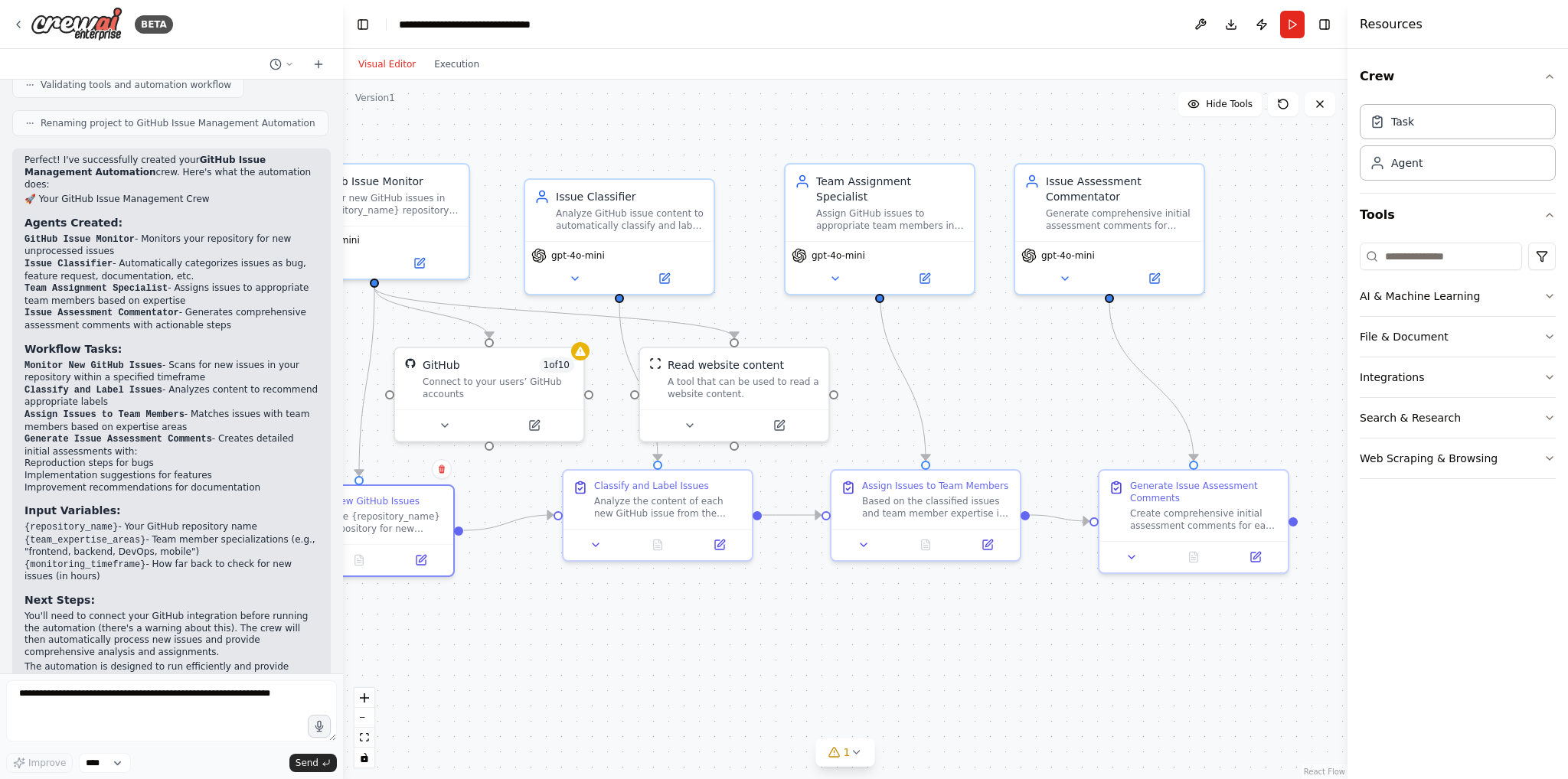
drag, startPoint x: 1075, startPoint y: 697, endPoint x: 951, endPoint y: 662, distance: 128.8
click at [1521, 313] on button "AI & Machine Learning" at bounding box center [1458, 295] width 196 height 39
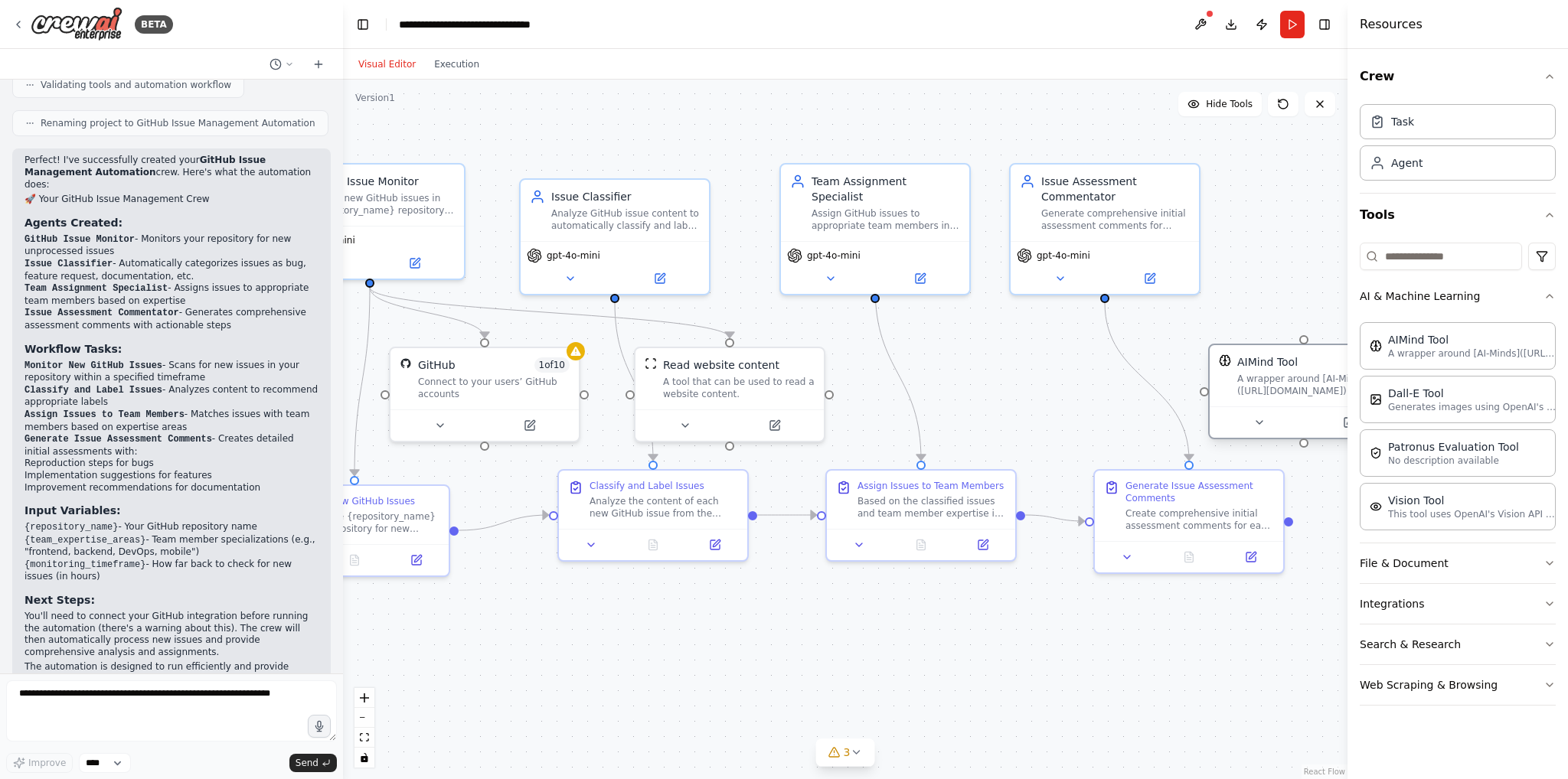
drag, startPoint x: 1298, startPoint y: 387, endPoint x: 1216, endPoint y: 363, distance: 85.4
click at [1238, 363] on div "AIMind Tool A wrapper around [AI-Minds](https://mindsdb.com/minds). Useful for …" at bounding box center [1313, 376] width 151 height 43
click at [1266, 359] on div "A wrapper around [AI-Minds](https://mindsdb.com/minds). Useful for when you nee…" at bounding box center [1252, 354] width 151 height 25
click at [1297, 393] on button at bounding box center [1287, 392] width 86 height 18
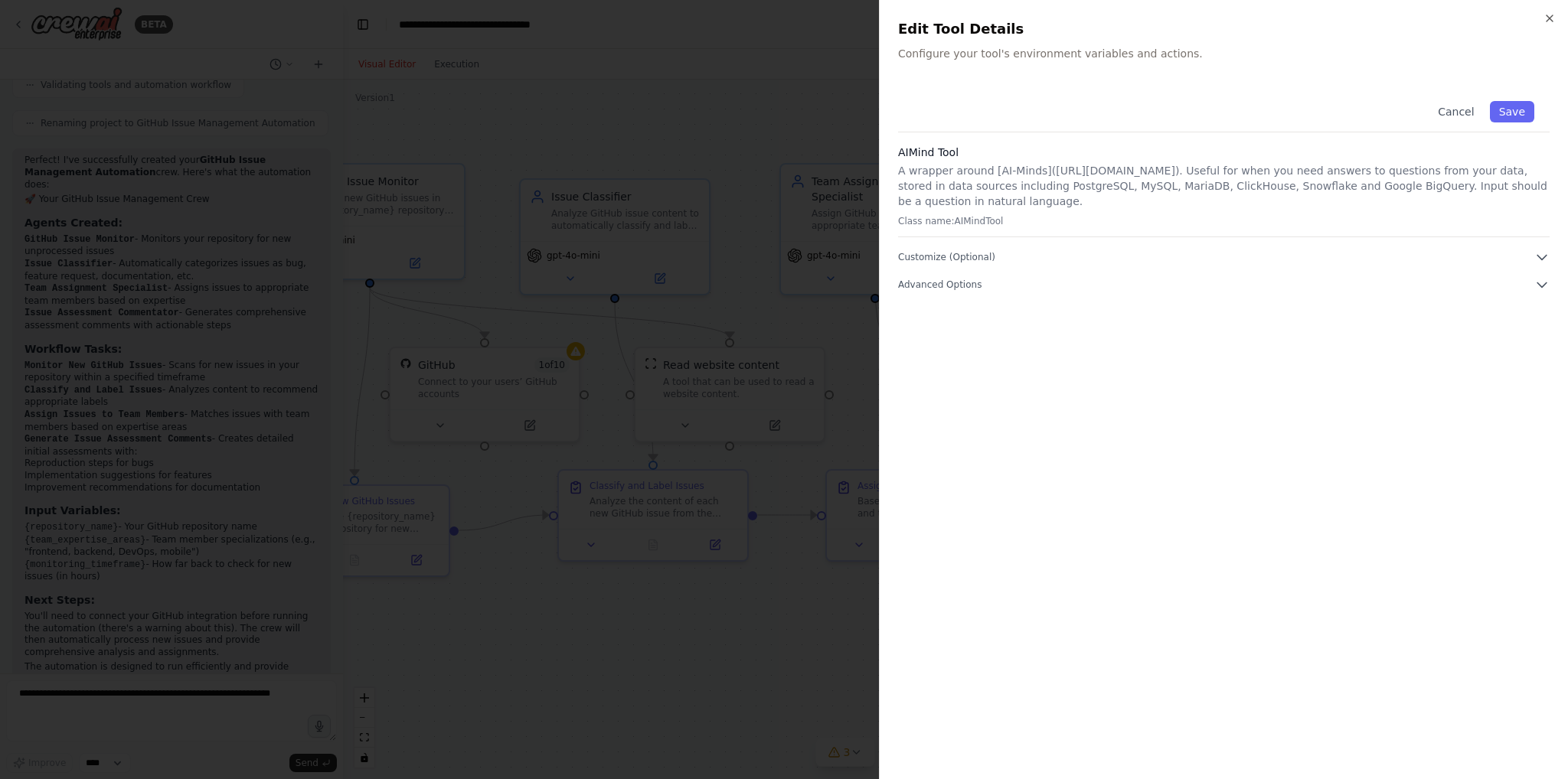
click at [1277, 211] on div "AIMind Tool A wrapper around [AI-Minds](https://mindsdb.com/minds). Useful for …" at bounding box center [1224, 191] width 652 height 93
click at [1256, 187] on p "A wrapper around [AI-Minds](https://mindsdb.com/minds). Useful for when you nee…" at bounding box center [1224, 186] width 652 height 46
click at [1045, 261] on button "Customize (Optional)" at bounding box center [1224, 257] width 652 height 16
click at [1044, 258] on button "Customize (Optional)" at bounding box center [1224, 257] width 652 height 16
click at [1016, 293] on div "Cancel Save AIMind Tool A wrapper around [AI-Minds](https://mindsdb.com/minds).…" at bounding box center [1224, 423] width 652 height 675
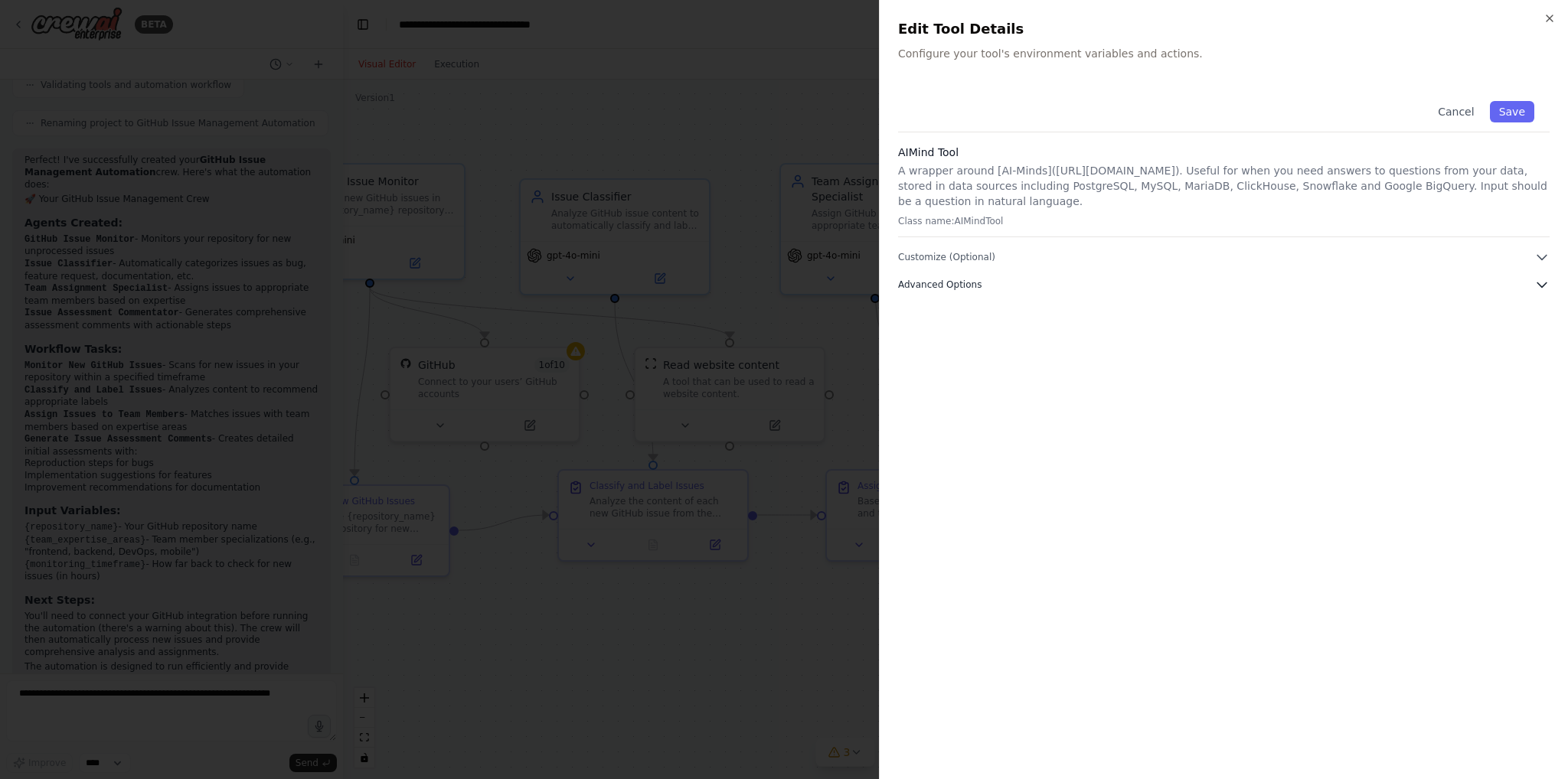
click at [1019, 286] on button "Advanced Options" at bounding box center [1224, 284] width 652 height 16
click at [1465, 115] on button "Cancel" at bounding box center [1455, 111] width 54 height 21
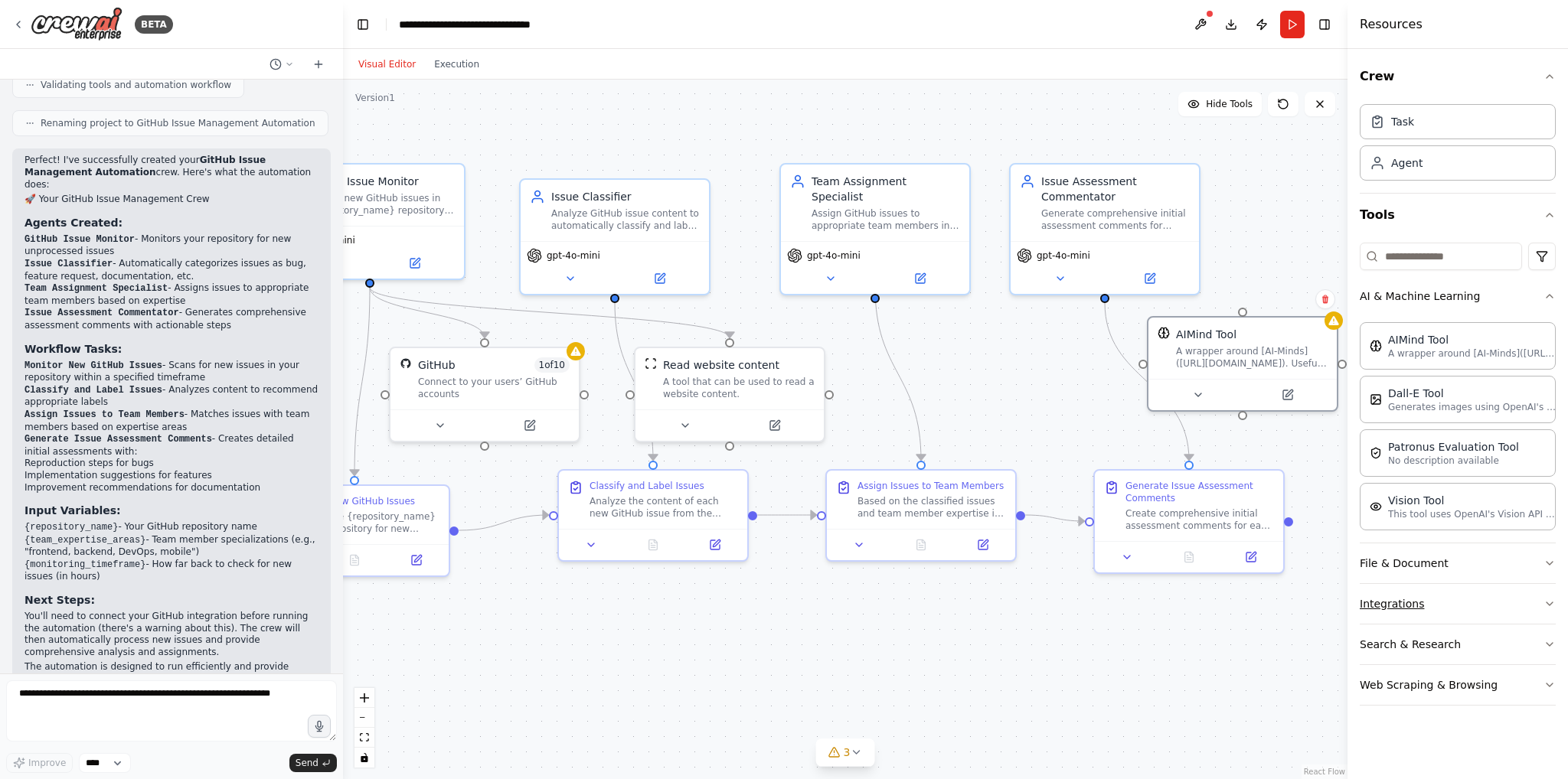
click at [1440, 608] on button "Integrations" at bounding box center [1458, 603] width 196 height 39
click at [1452, 569] on button "File & Document" at bounding box center [1458, 563] width 196 height 39
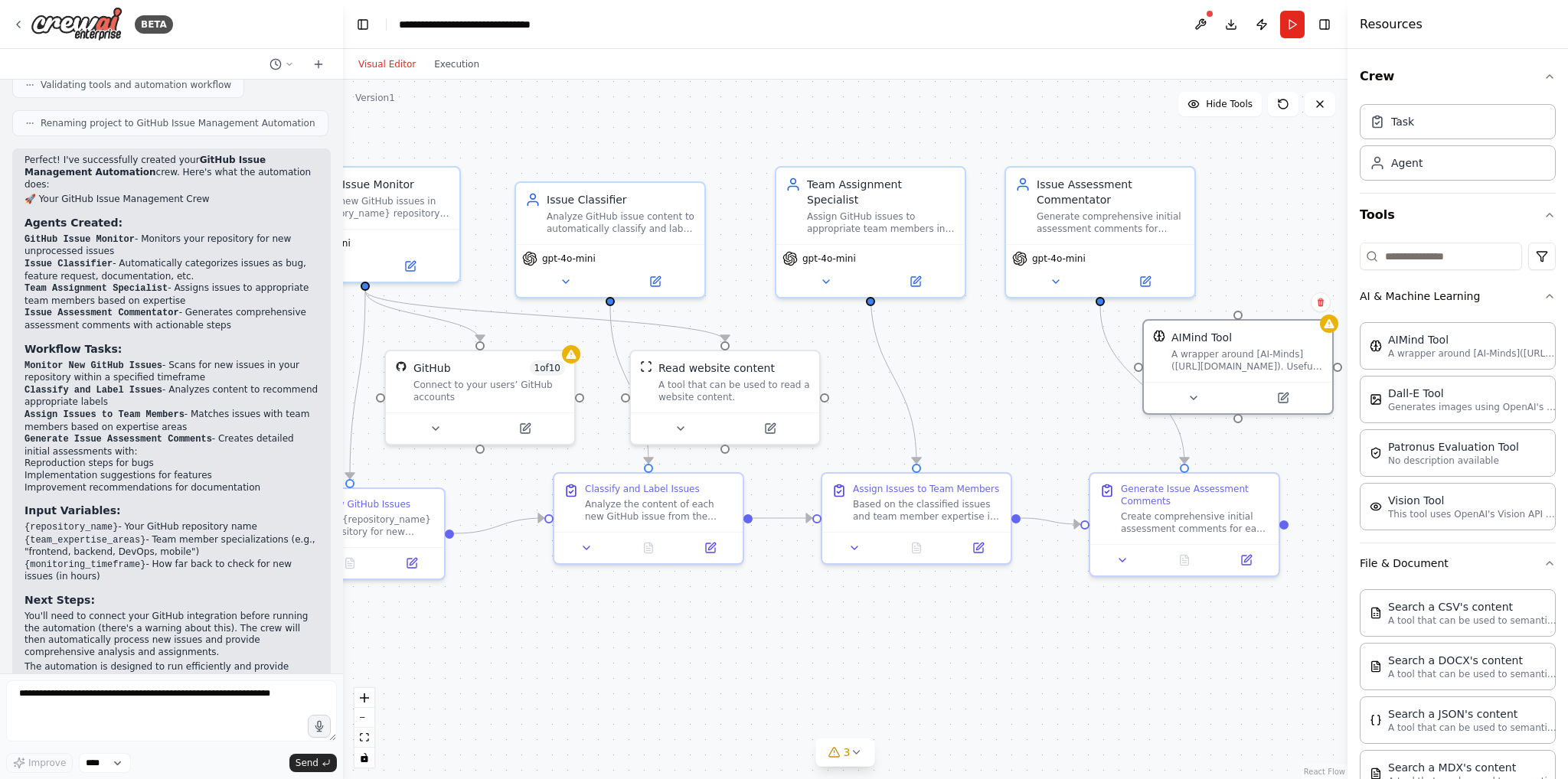
drag, startPoint x: 1164, startPoint y: 687, endPoint x: 1084, endPoint y: 698, distance: 80.8
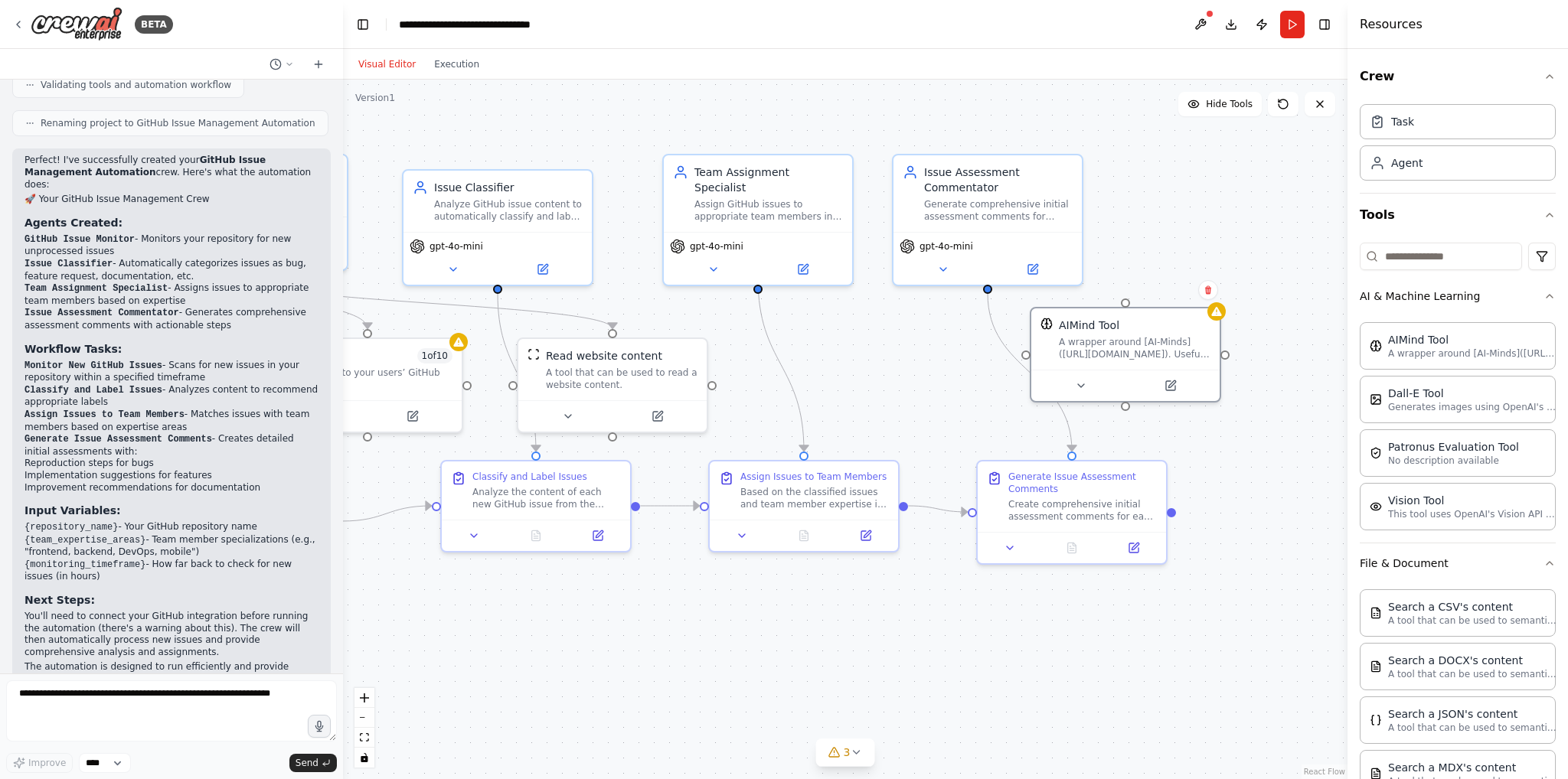
drag, startPoint x: 1121, startPoint y: 630, endPoint x: 1167, endPoint y: 647, distance: 49.0
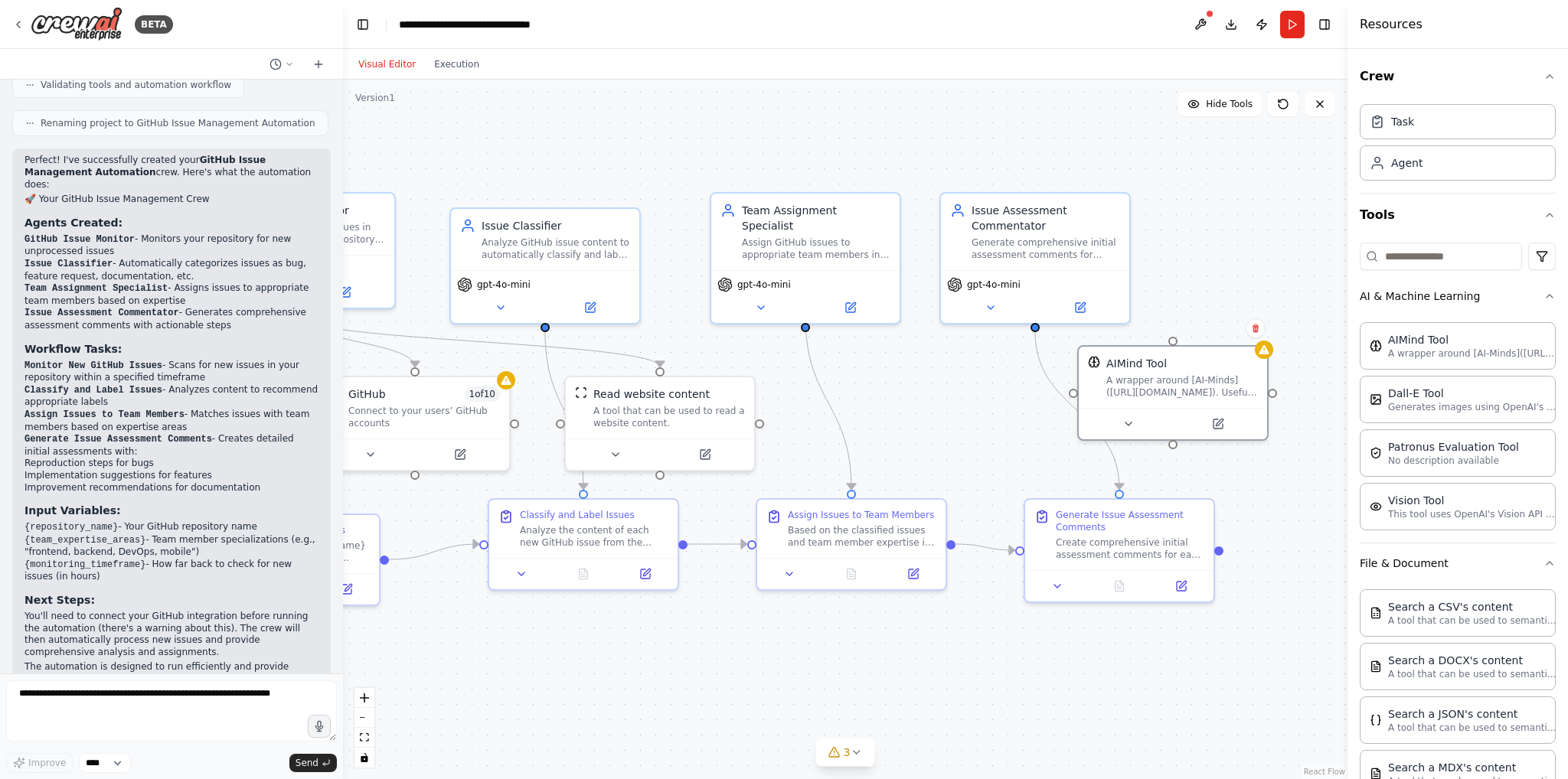
click at [1187, 27] on header "**********" at bounding box center [845, 24] width 1005 height 49
click at [1196, 22] on button at bounding box center [1200, 25] width 25 height 27
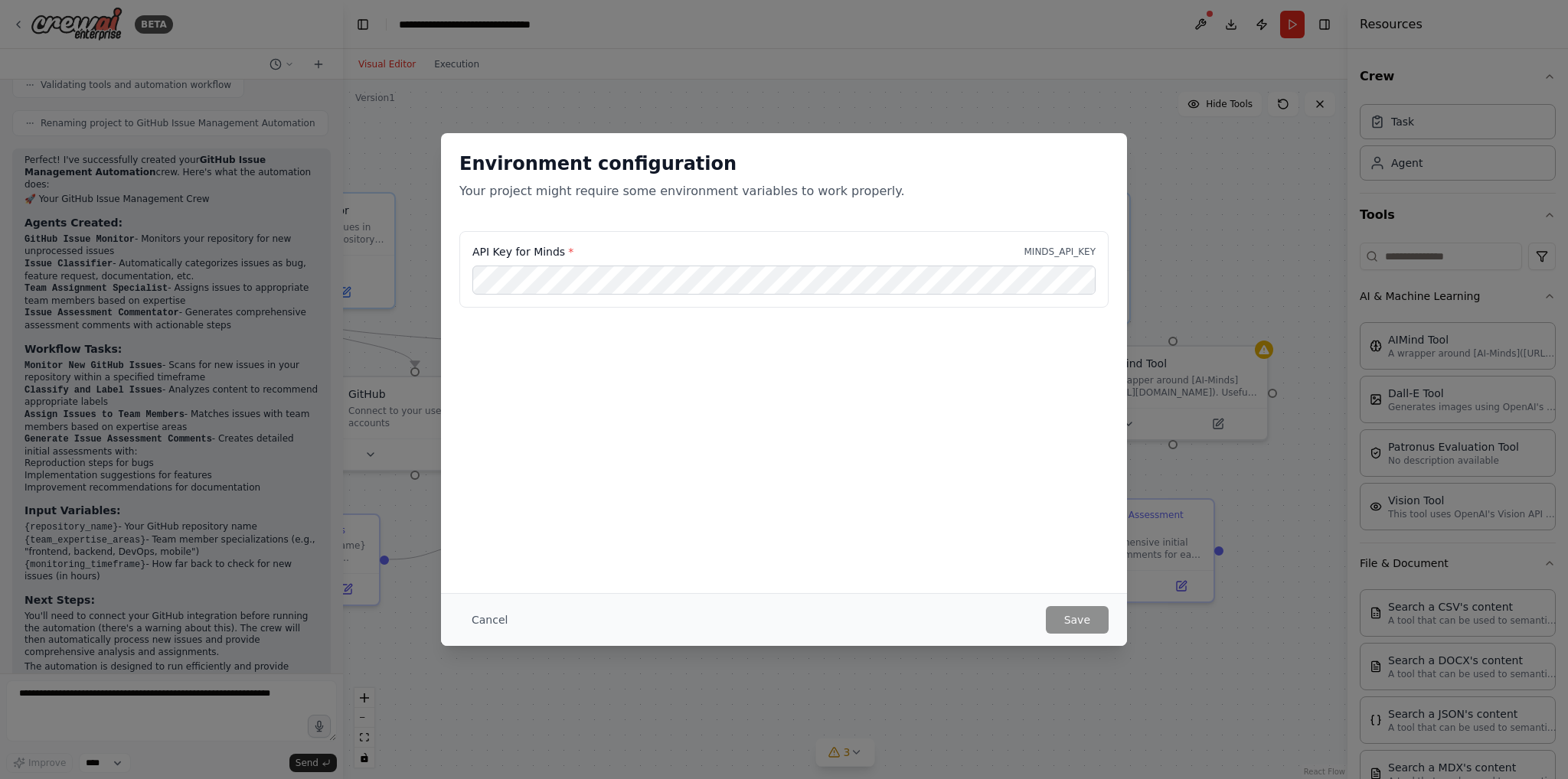
click at [649, 255] on div "API Key for Minds * MINDS_API_KEY" at bounding box center [784, 251] width 624 height 16
click at [685, 245] on div "API Key for Minds * MINDS_API_KEY" at bounding box center [784, 251] width 624 height 16
click at [474, 612] on button "Cancel" at bounding box center [490, 620] width 61 height 27
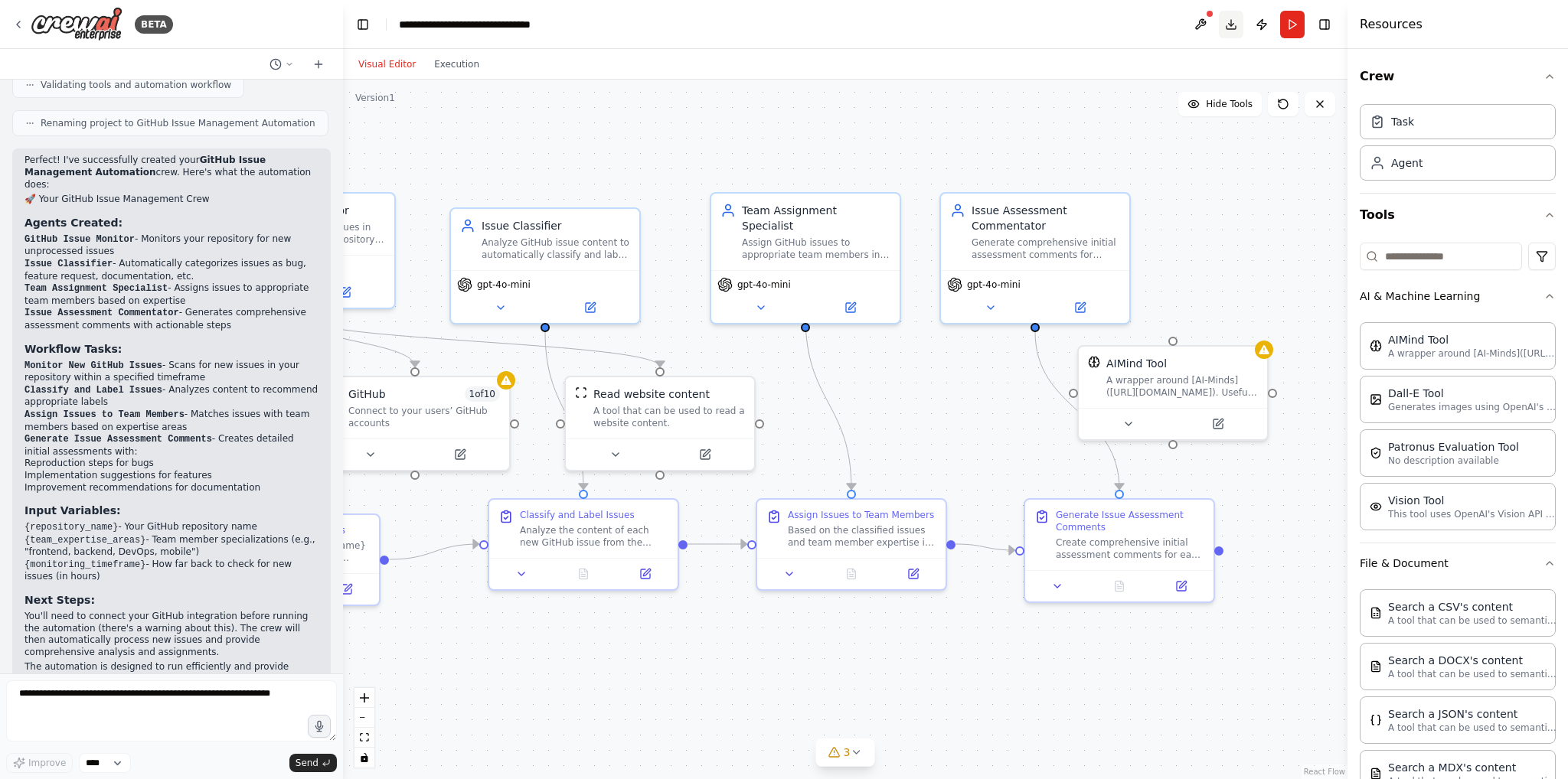
click at [1231, 26] on button "Download" at bounding box center [1231, 25] width 25 height 27
click at [1289, 23] on button "Run" at bounding box center [1292, 25] width 25 height 27
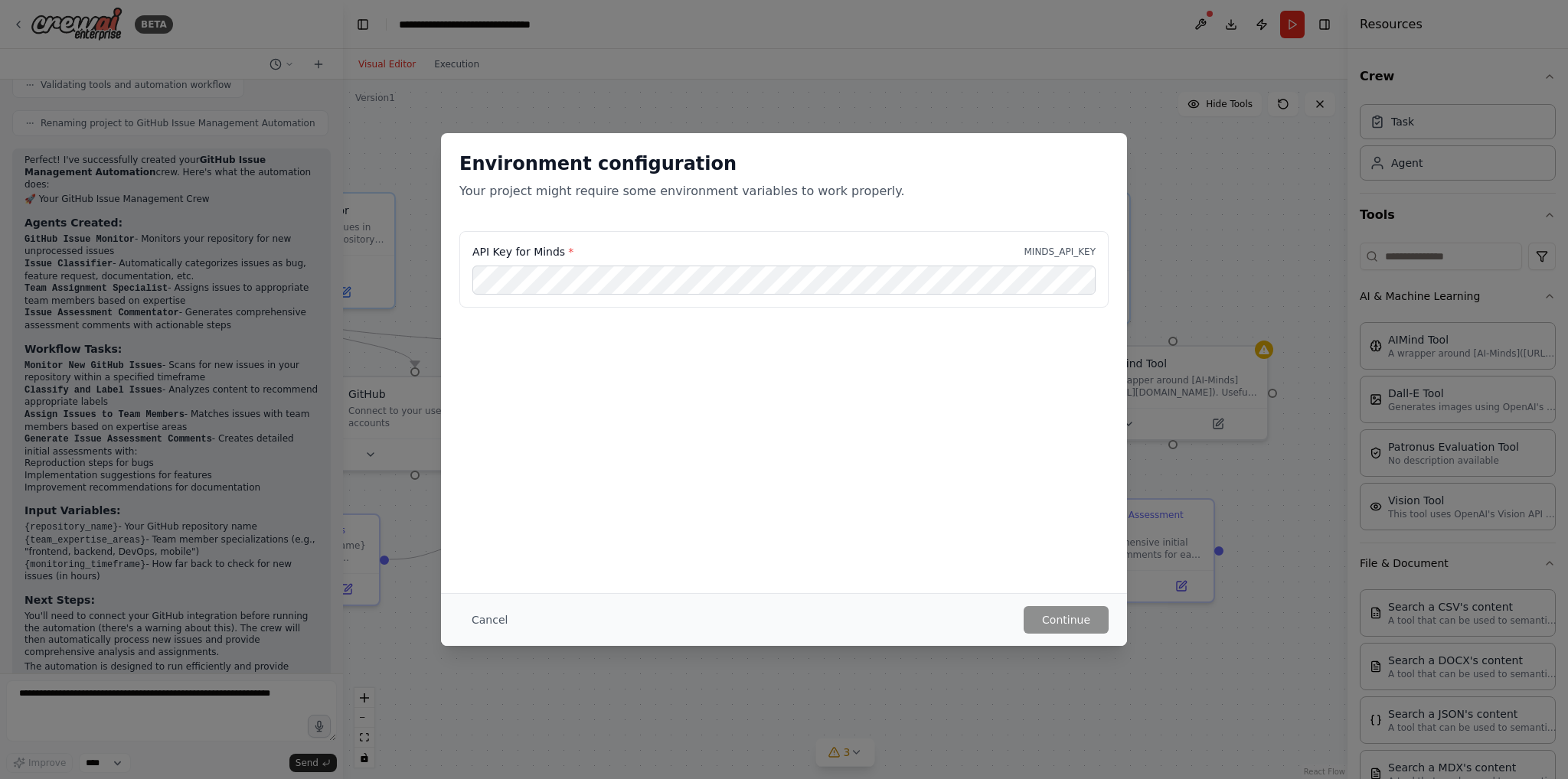
click at [502, 620] on button "Cancel" at bounding box center [490, 620] width 61 height 27
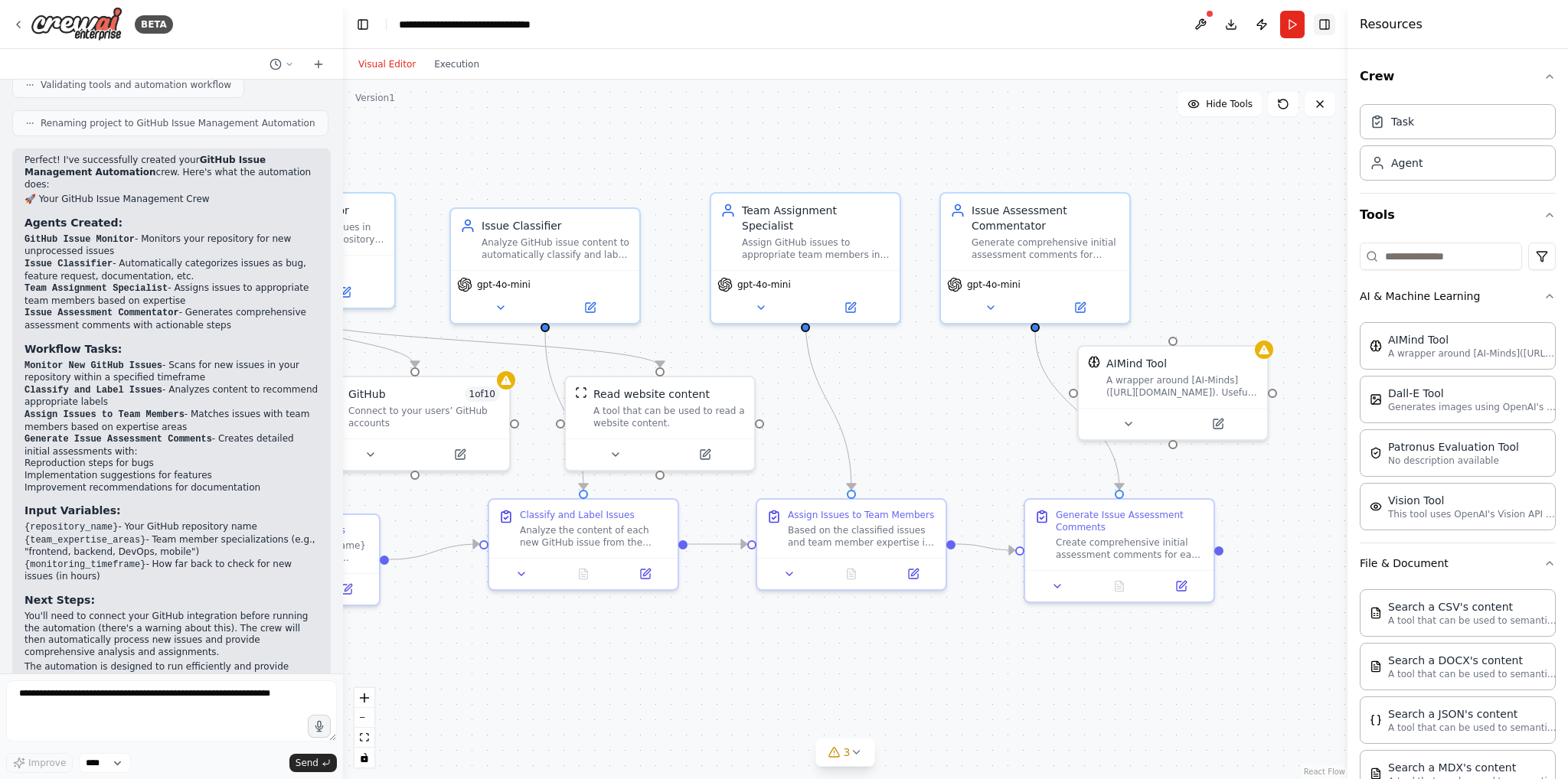
click at [1319, 34] on button "Toggle Right Sidebar" at bounding box center [1324, 24] width 21 height 21
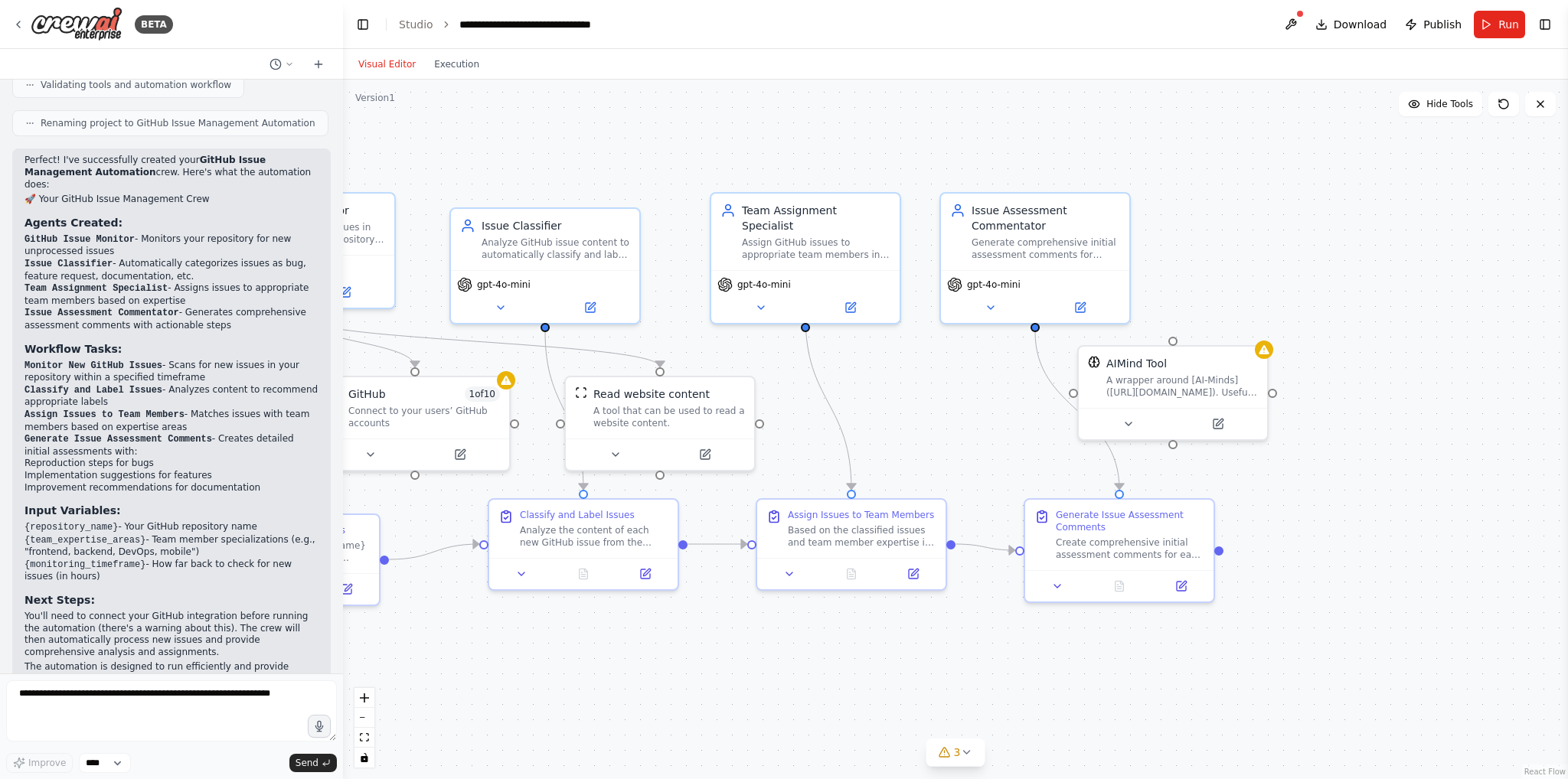
click at [1542, 20] on button "Toggle Right Sidebar" at bounding box center [1545, 24] width 21 height 21
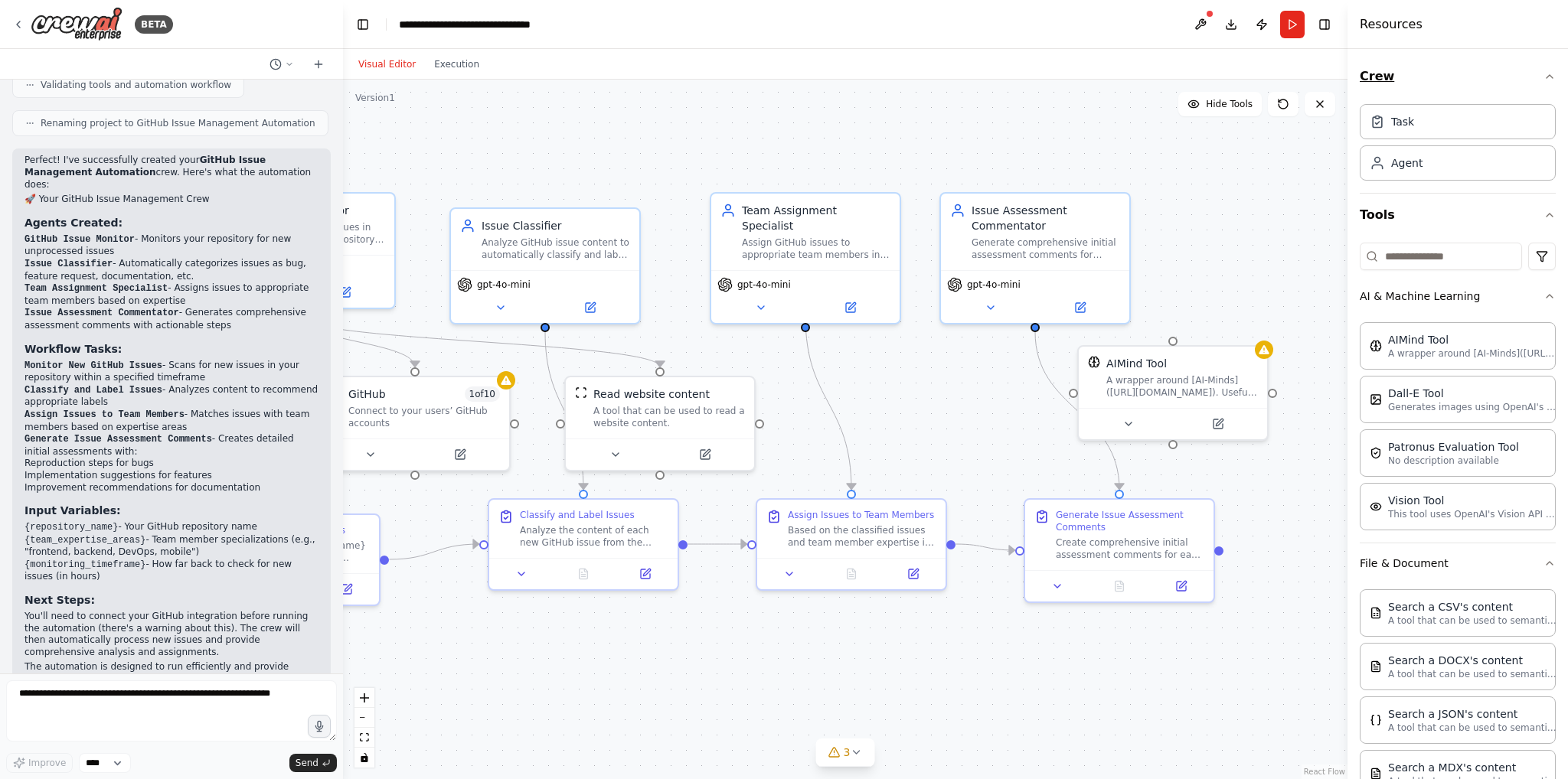
click at [1525, 72] on button "Crew" at bounding box center [1458, 76] width 196 height 43
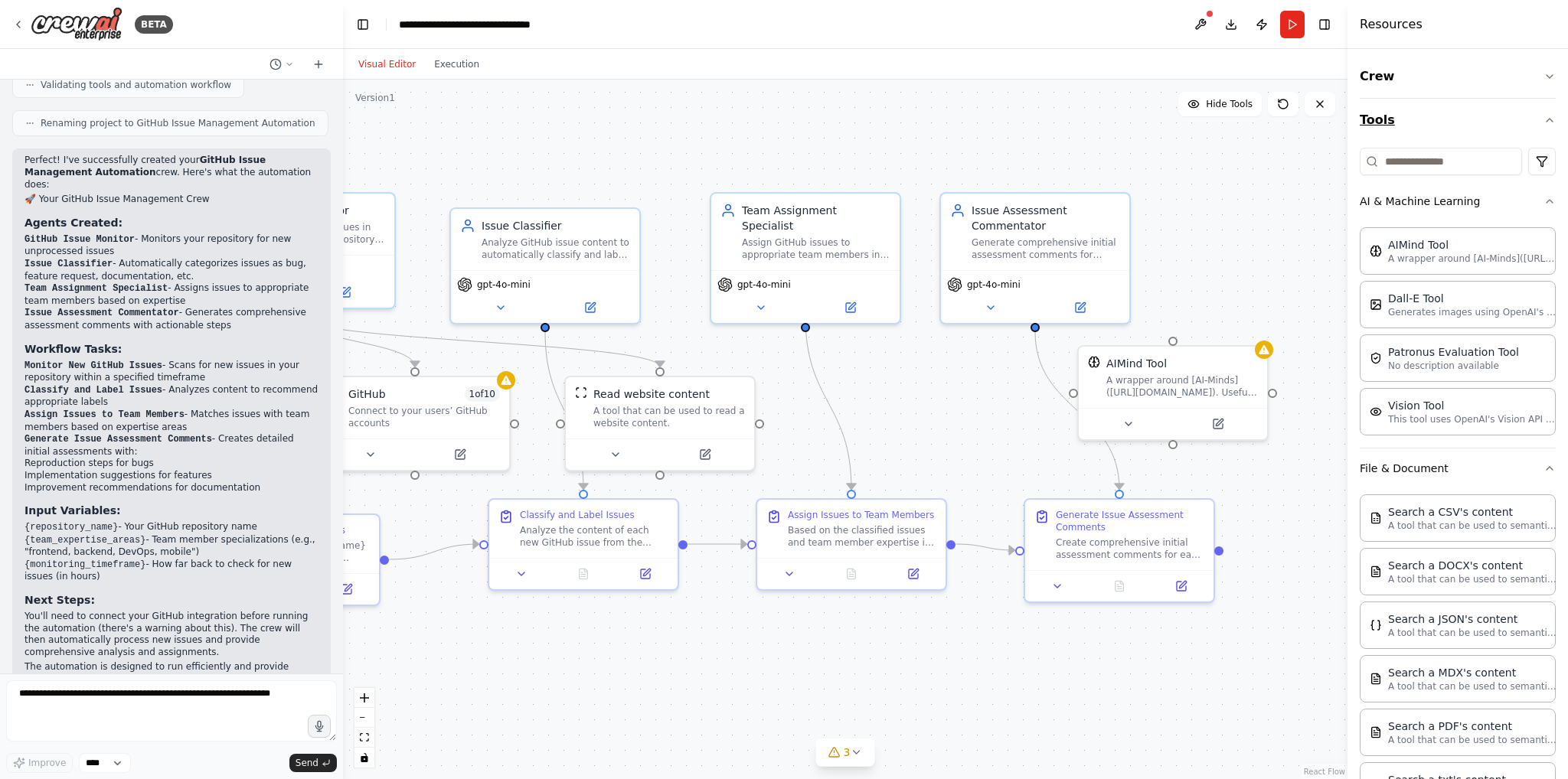
click at [1544, 115] on icon "button" at bounding box center [1550, 119] width 12 height 12
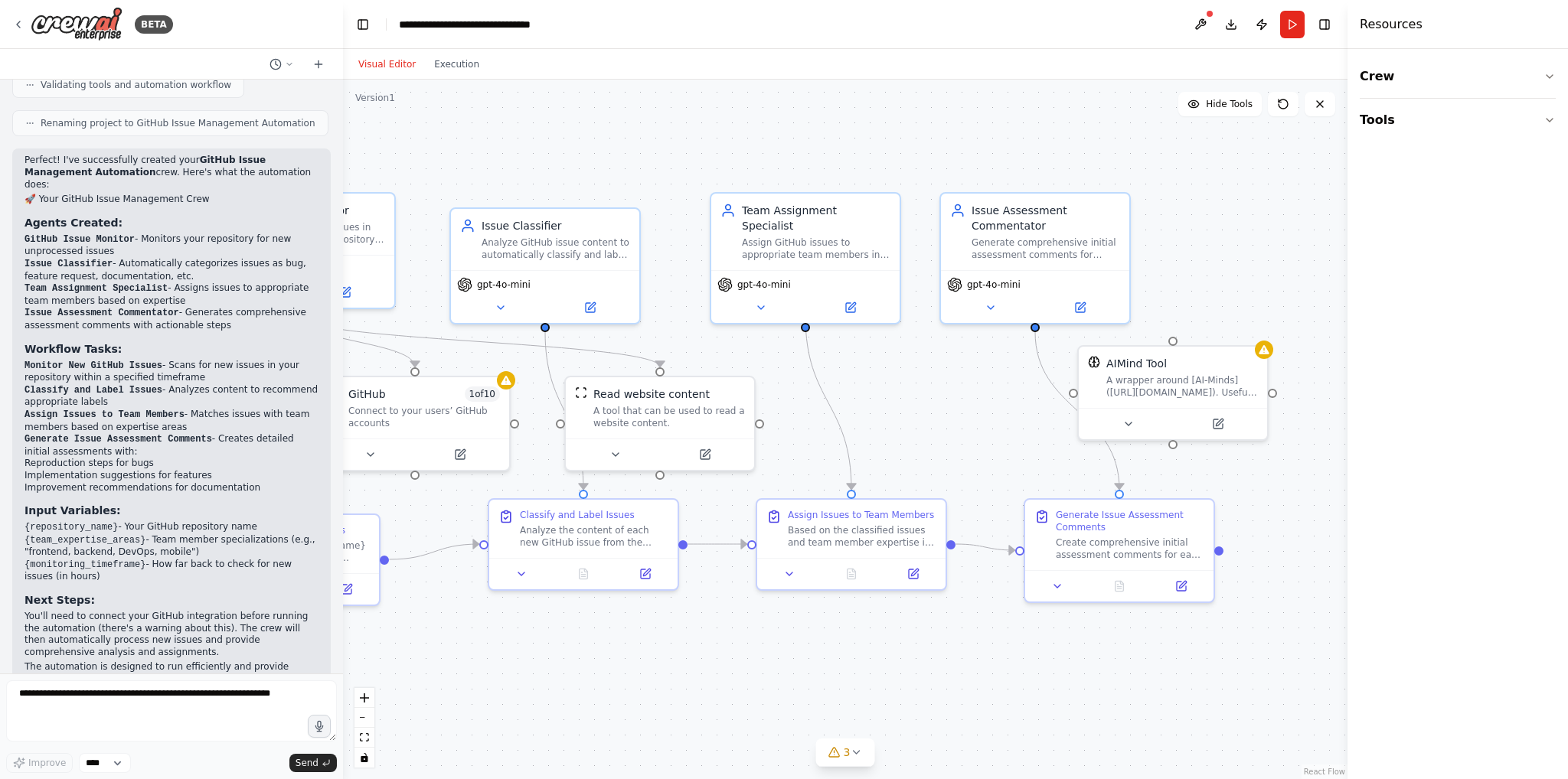
click at [1254, 236] on div ".deletable-edge-delete-btn { width: 20px; height: 20px; border: 0px solid #ffff…" at bounding box center [845, 429] width 1005 height 699
